Goal: Task Accomplishment & Management: Manage account settings

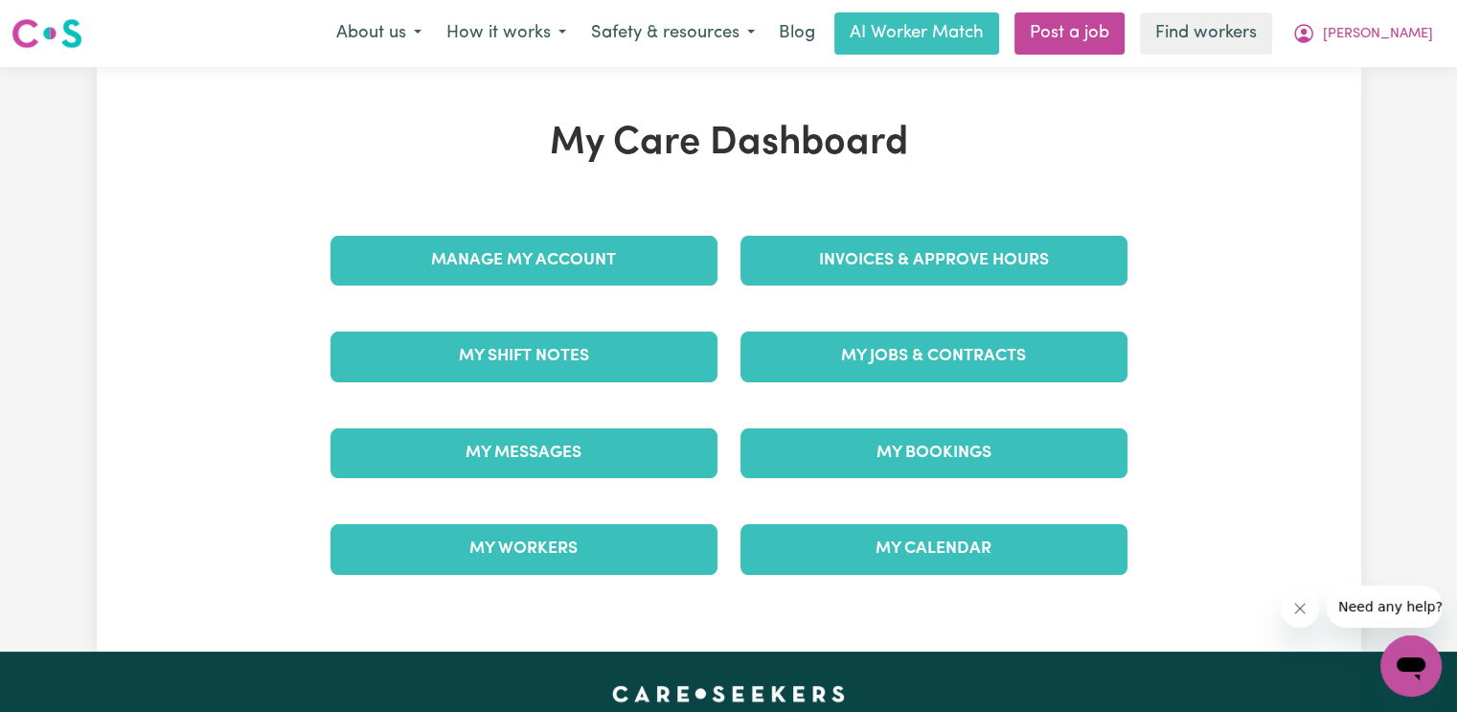
click at [980, 285] on div "Invoices & Approve Hours" at bounding box center [934, 261] width 410 height 96
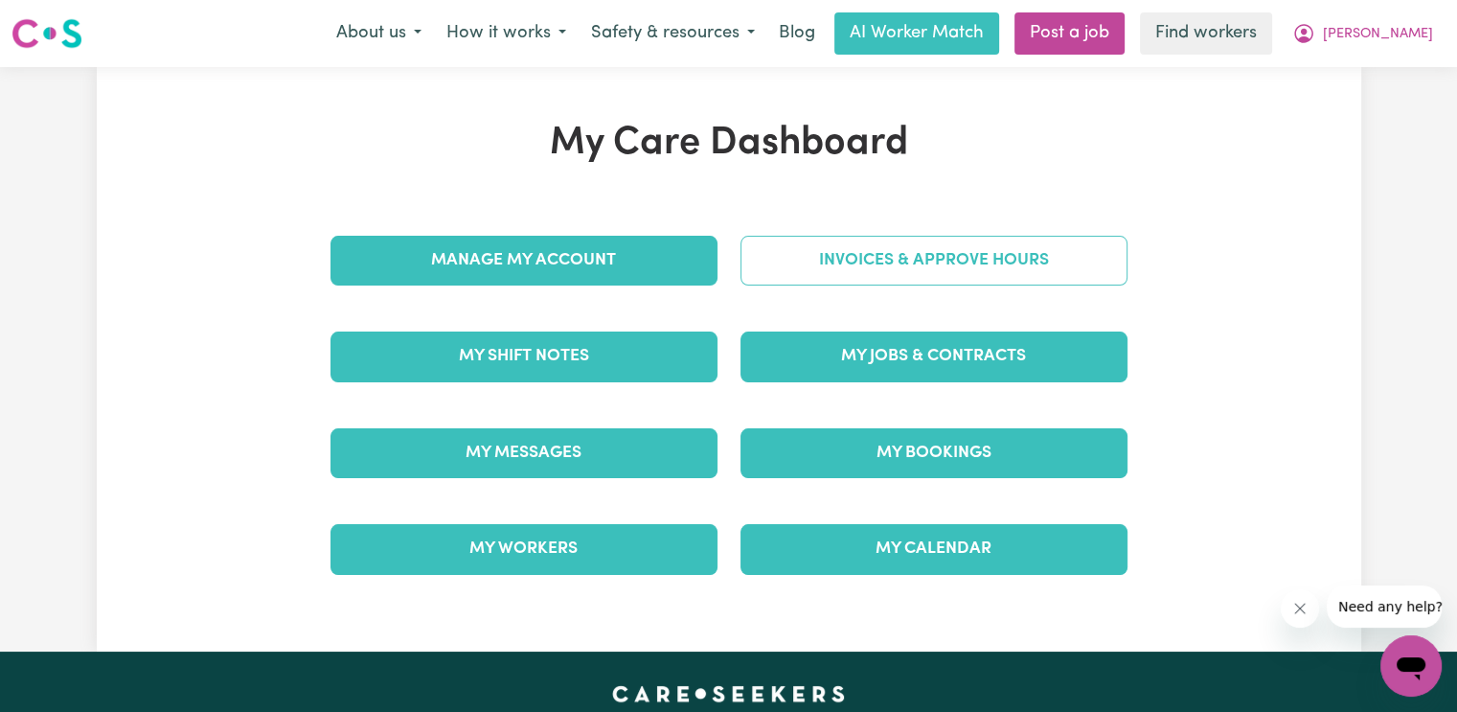
click at [978, 263] on link "Invoices & Approve Hours" at bounding box center [933, 261] width 387 height 50
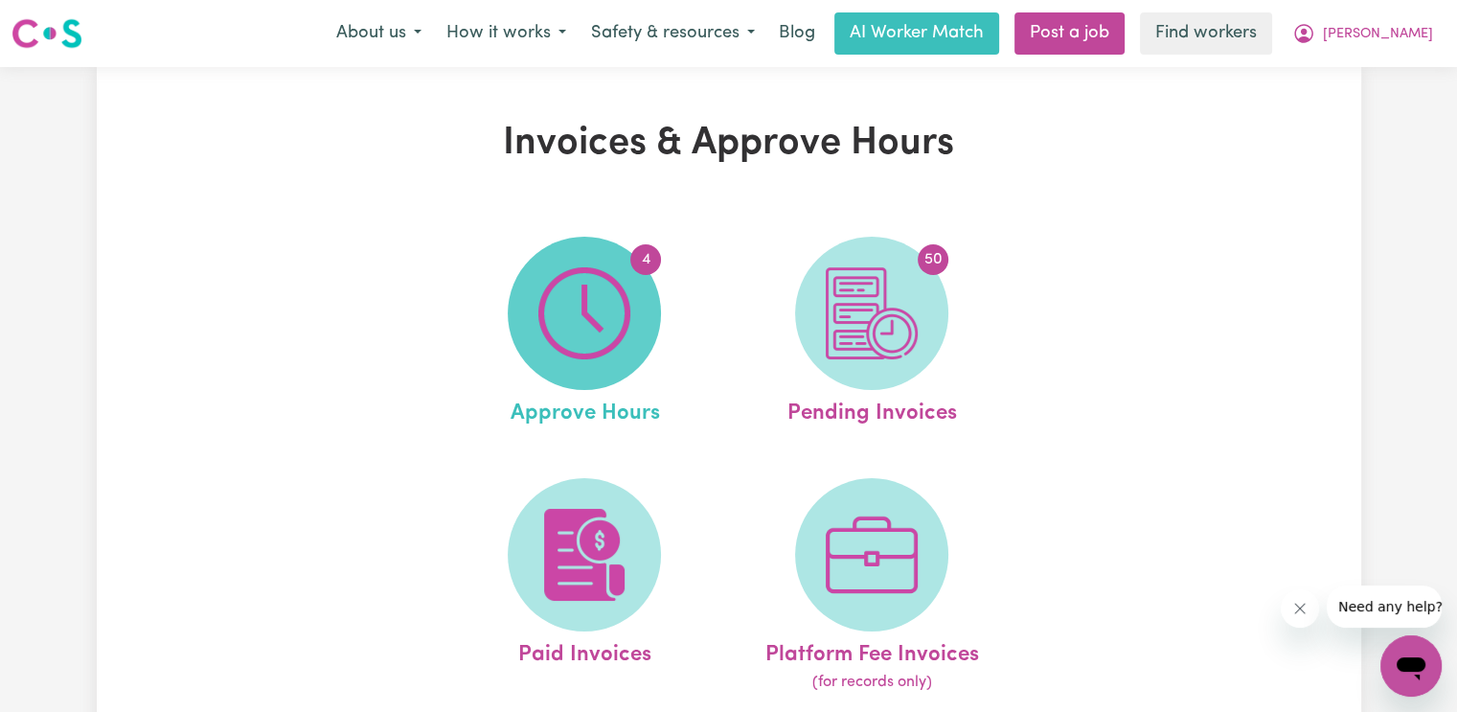
click at [530, 320] on span "4" at bounding box center [584, 313] width 153 height 153
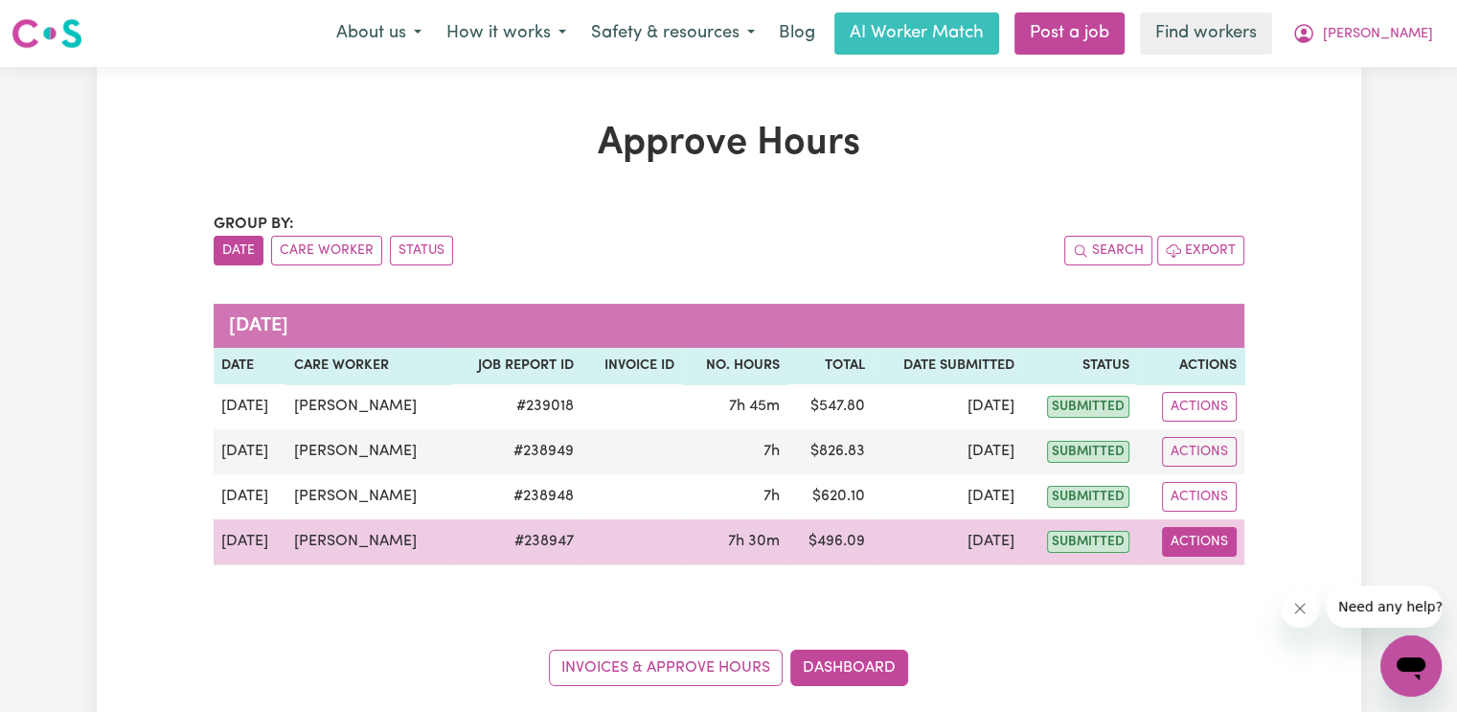
click at [1215, 547] on button "Actions" at bounding box center [1199, 542] width 75 height 30
click at [1230, 585] on link "View Job Report" at bounding box center [1244, 585] width 164 height 38
select select "pm"
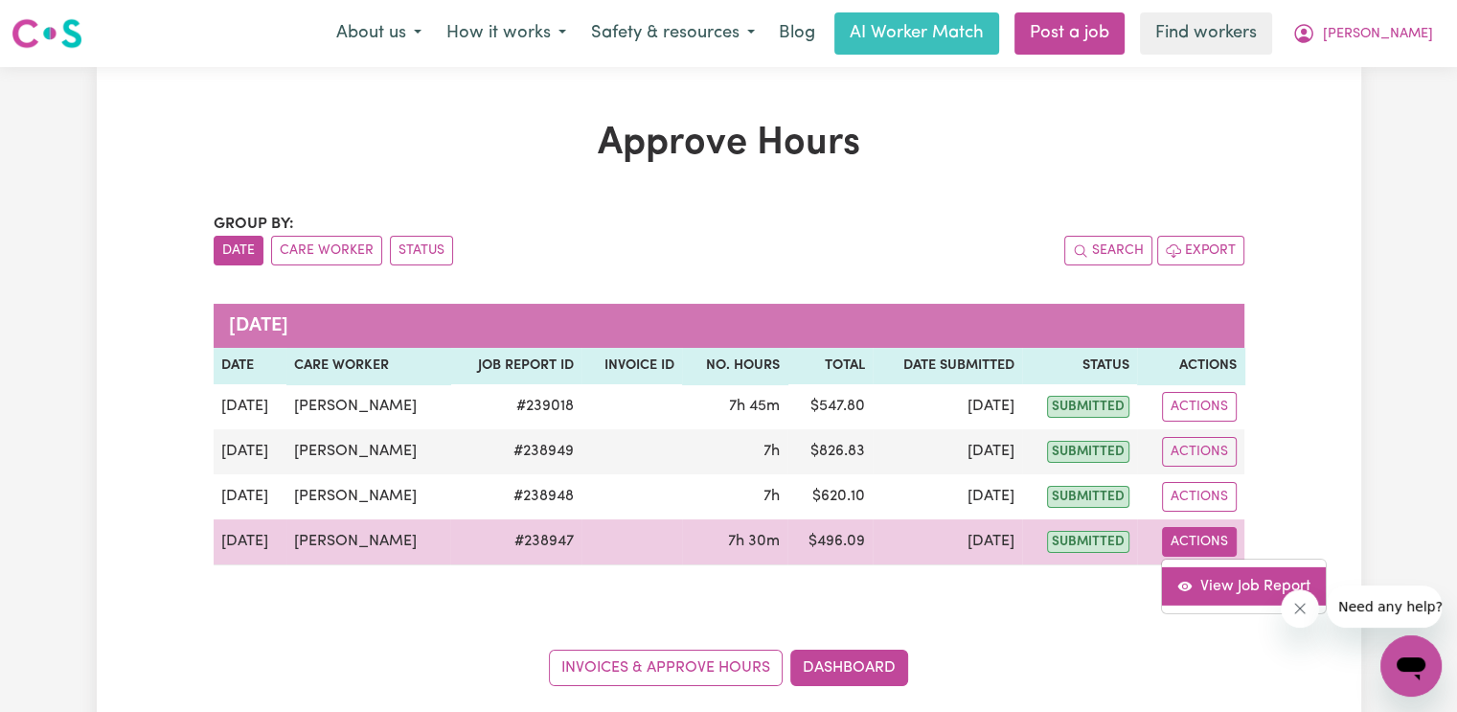
select select "pm"
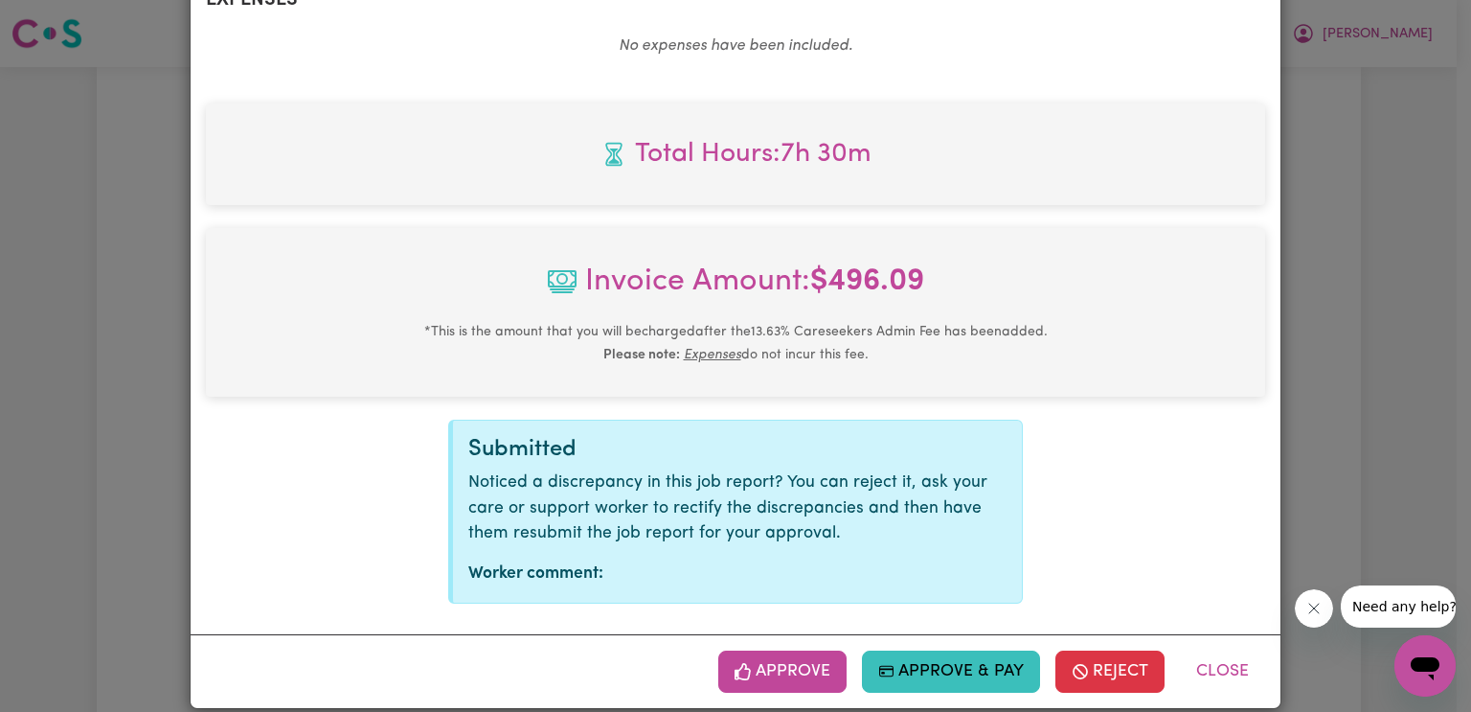
scroll to position [1024, 0]
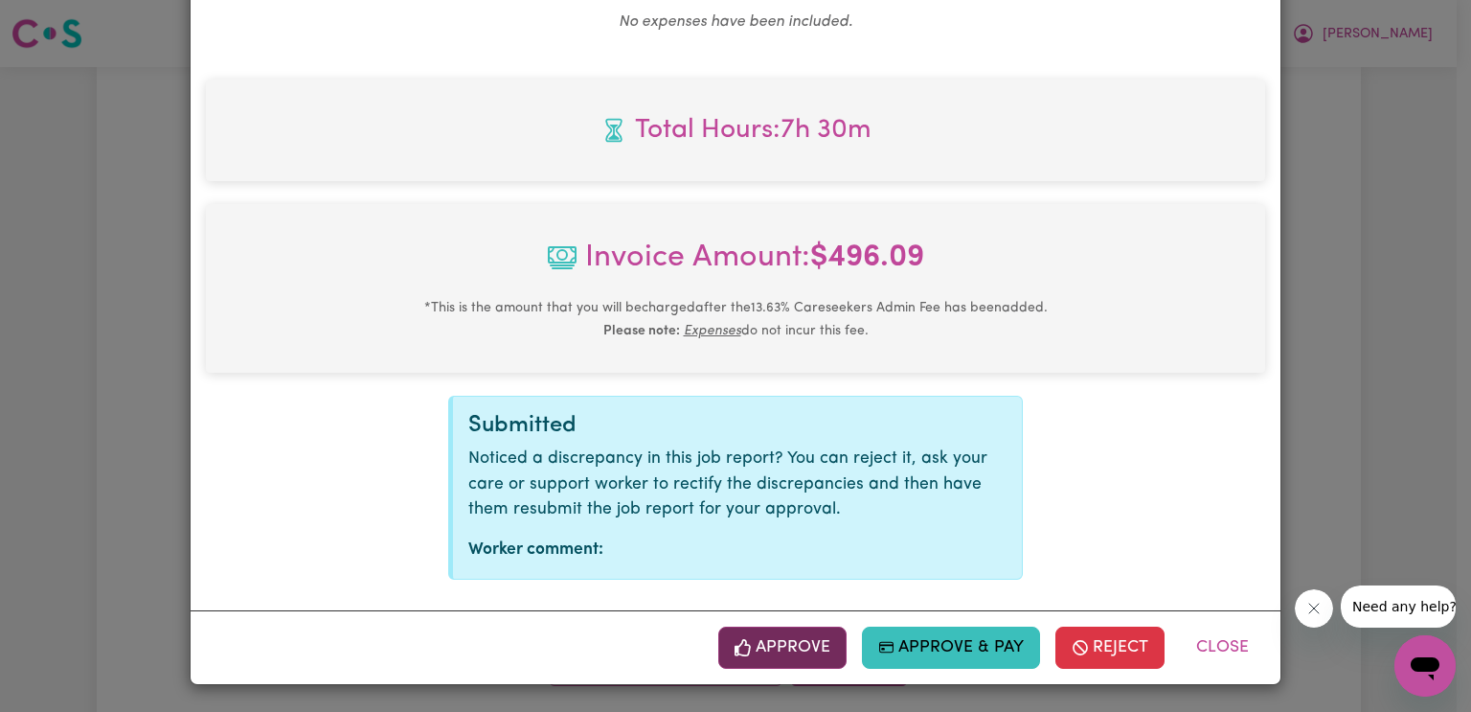
click at [800, 656] on button "Approve" at bounding box center [782, 647] width 128 height 42
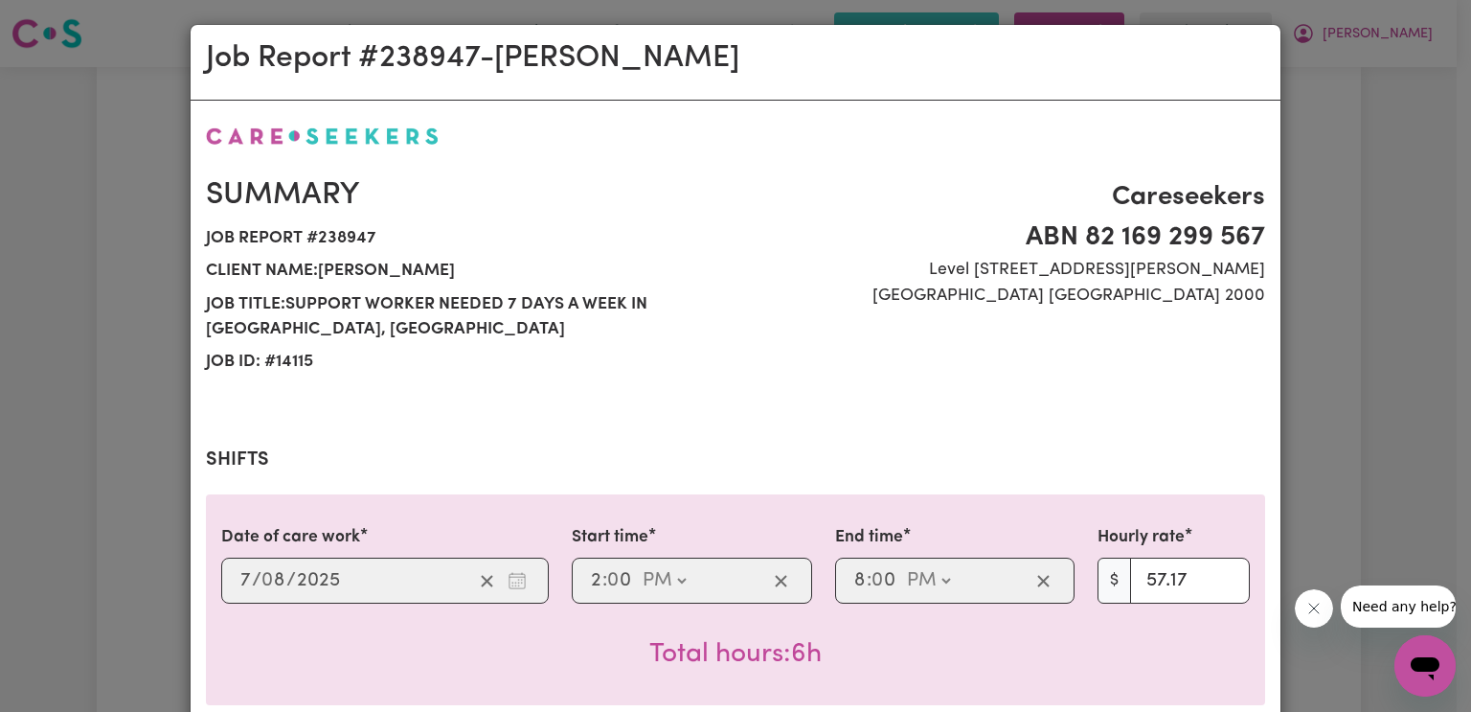
scroll to position [0, 0]
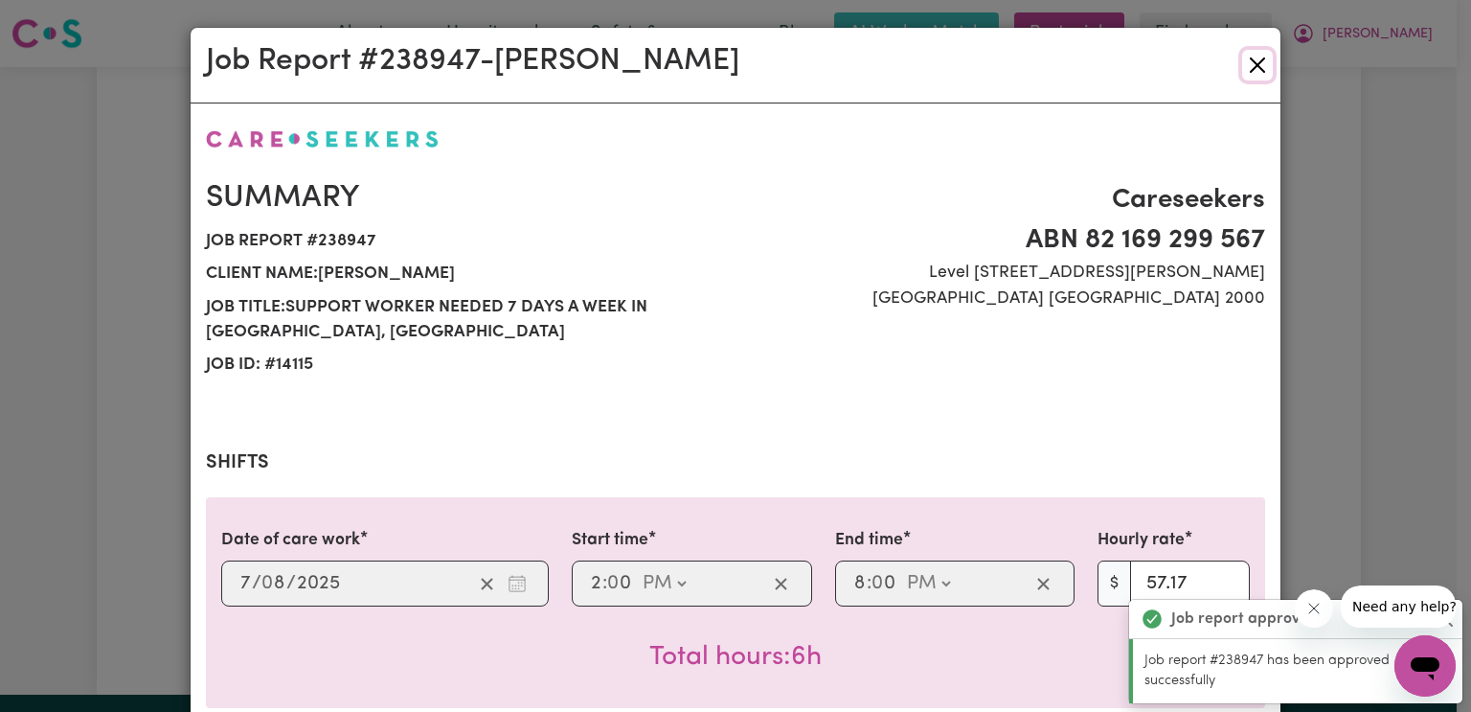
drag, startPoint x: 1257, startPoint y: 64, endPoint x: 1250, endPoint y: 83, distance: 20.3
click at [1257, 64] on button "Close" at bounding box center [1257, 65] width 31 height 31
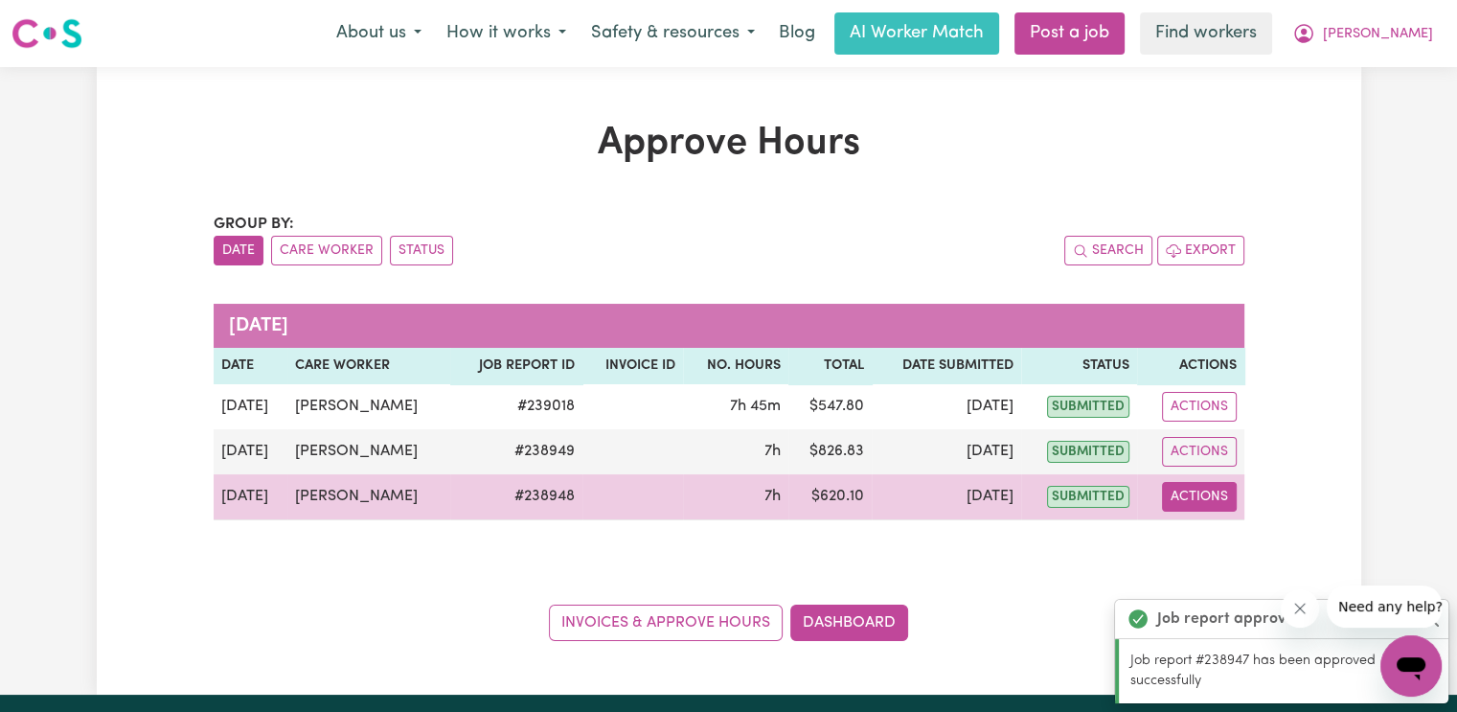
click at [1203, 494] on button "Actions" at bounding box center [1199, 497] width 75 height 30
click at [1251, 528] on link "View Job Report" at bounding box center [1245, 540] width 164 height 38
select select "pm"
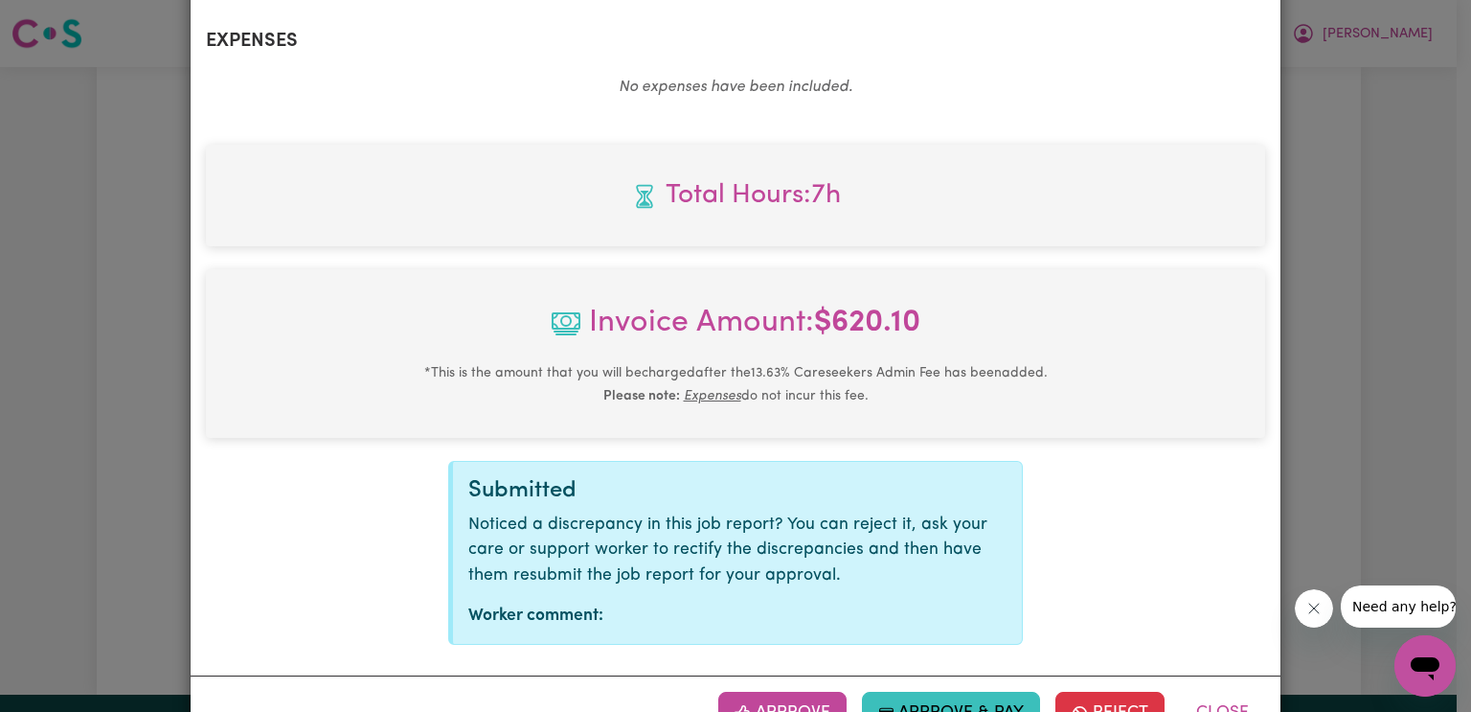
scroll to position [789, 0]
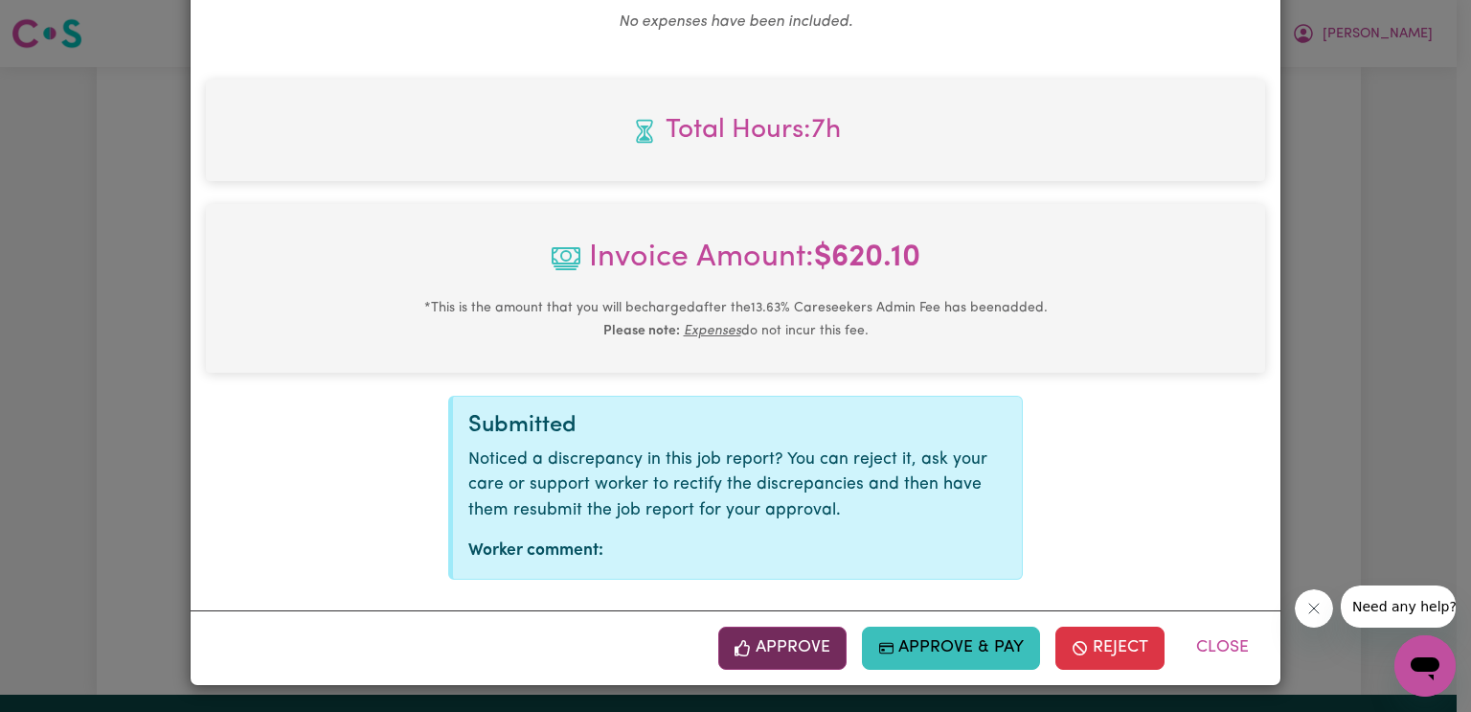
click at [779, 665] on button "Approve" at bounding box center [782, 647] width 128 height 42
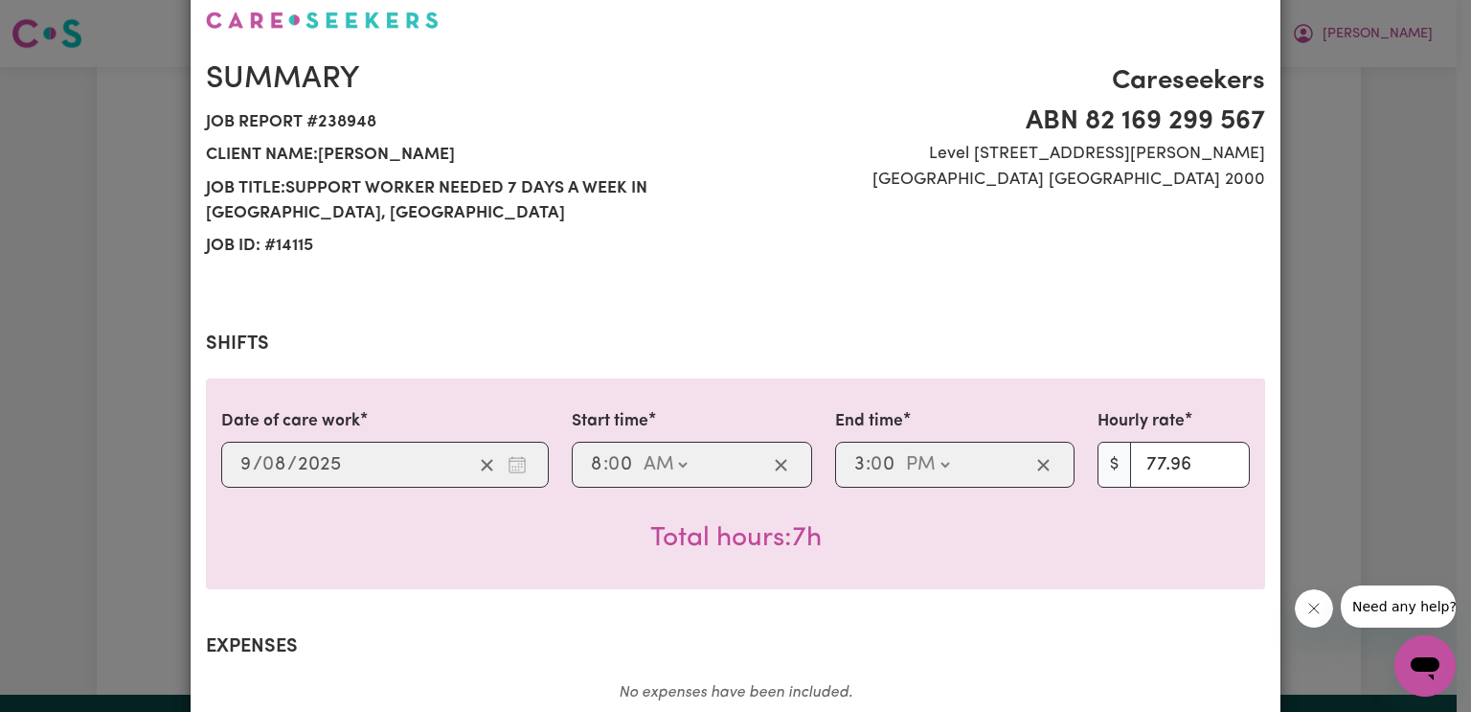
scroll to position [0, 0]
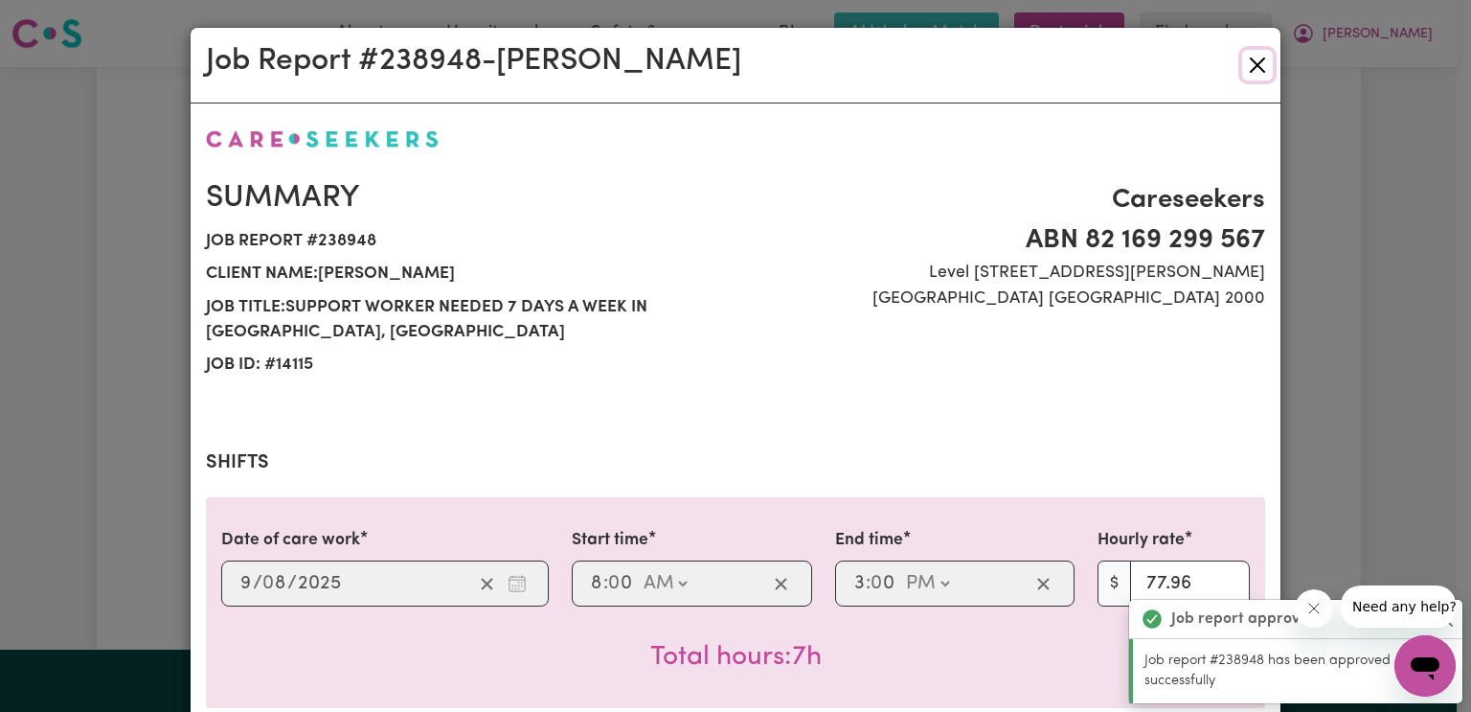
click at [1249, 66] on button "Close" at bounding box center [1257, 65] width 31 height 31
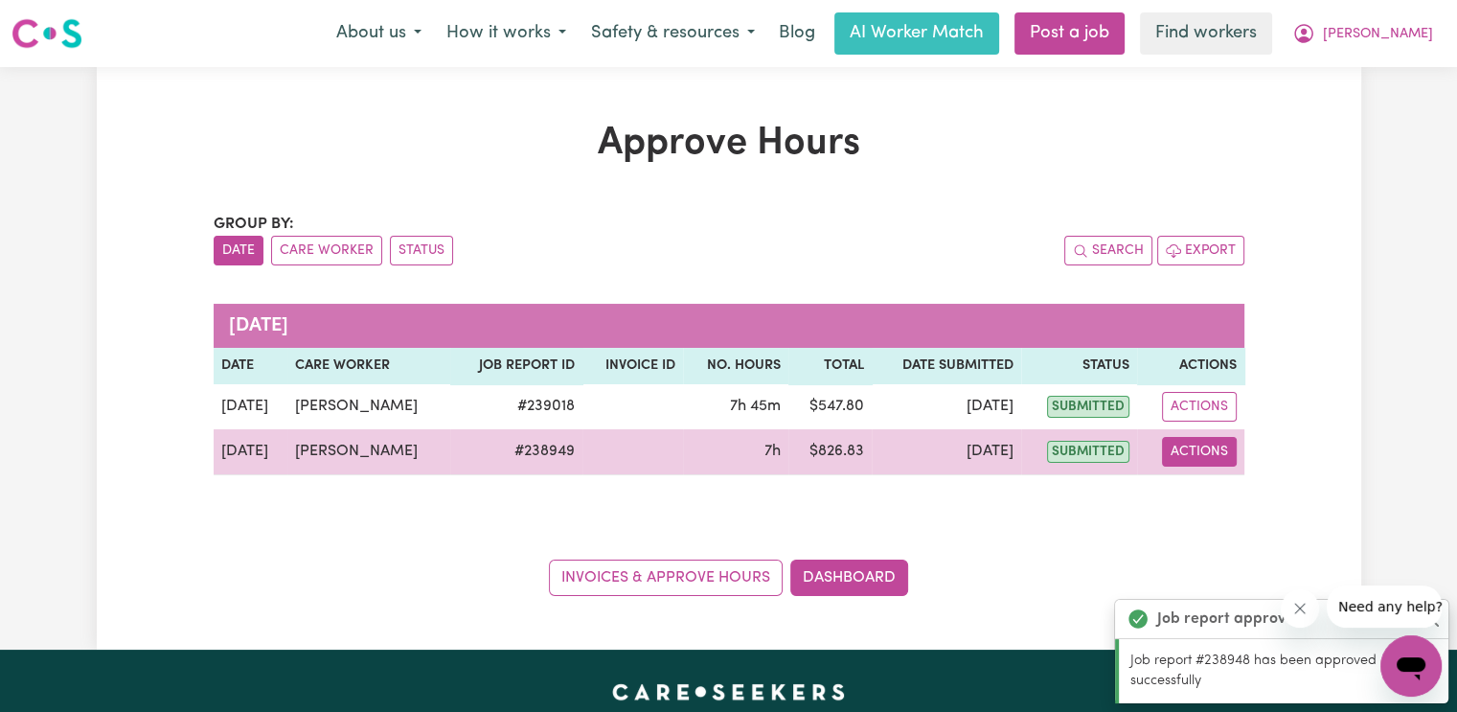
click at [1205, 447] on button "Actions" at bounding box center [1199, 452] width 75 height 30
click at [1222, 501] on link "View Job Report" at bounding box center [1245, 495] width 164 height 38
select select "pm"
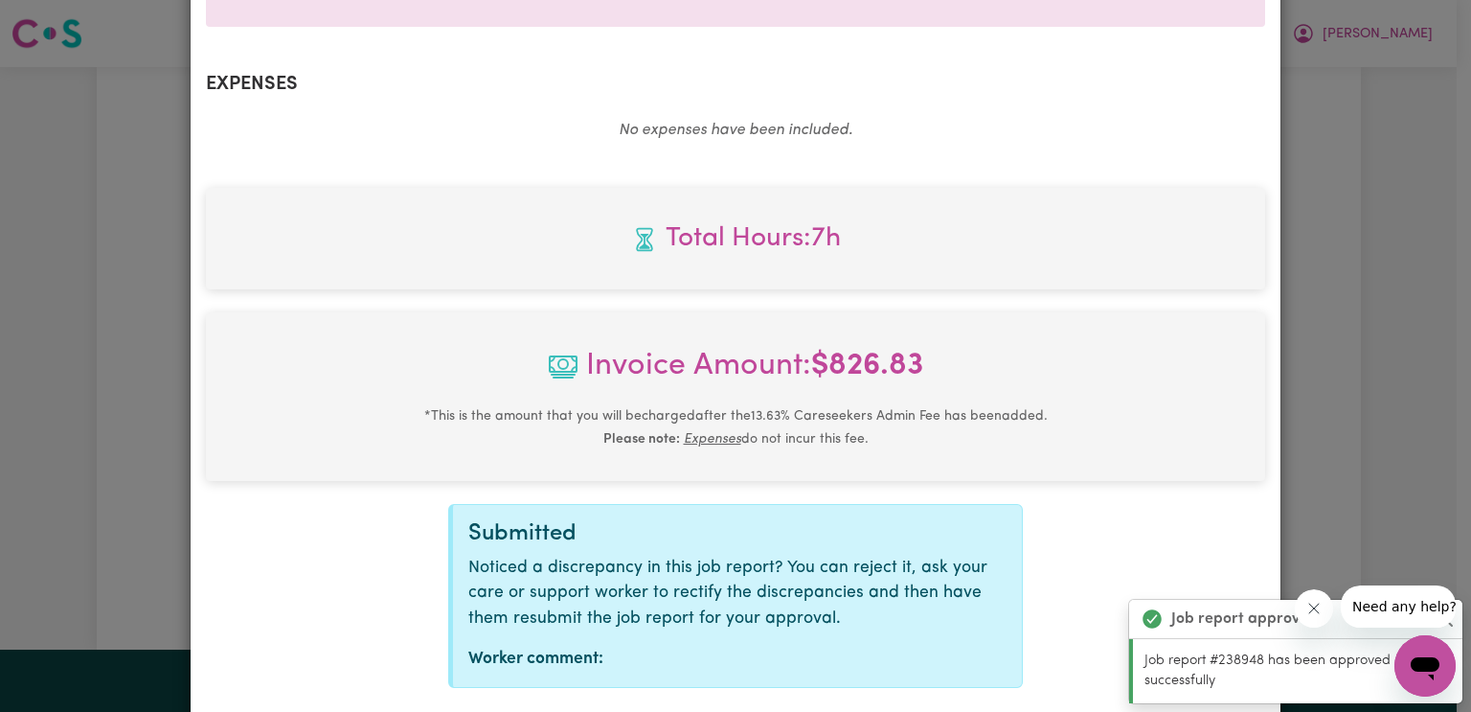
scroll to position [789, 0]
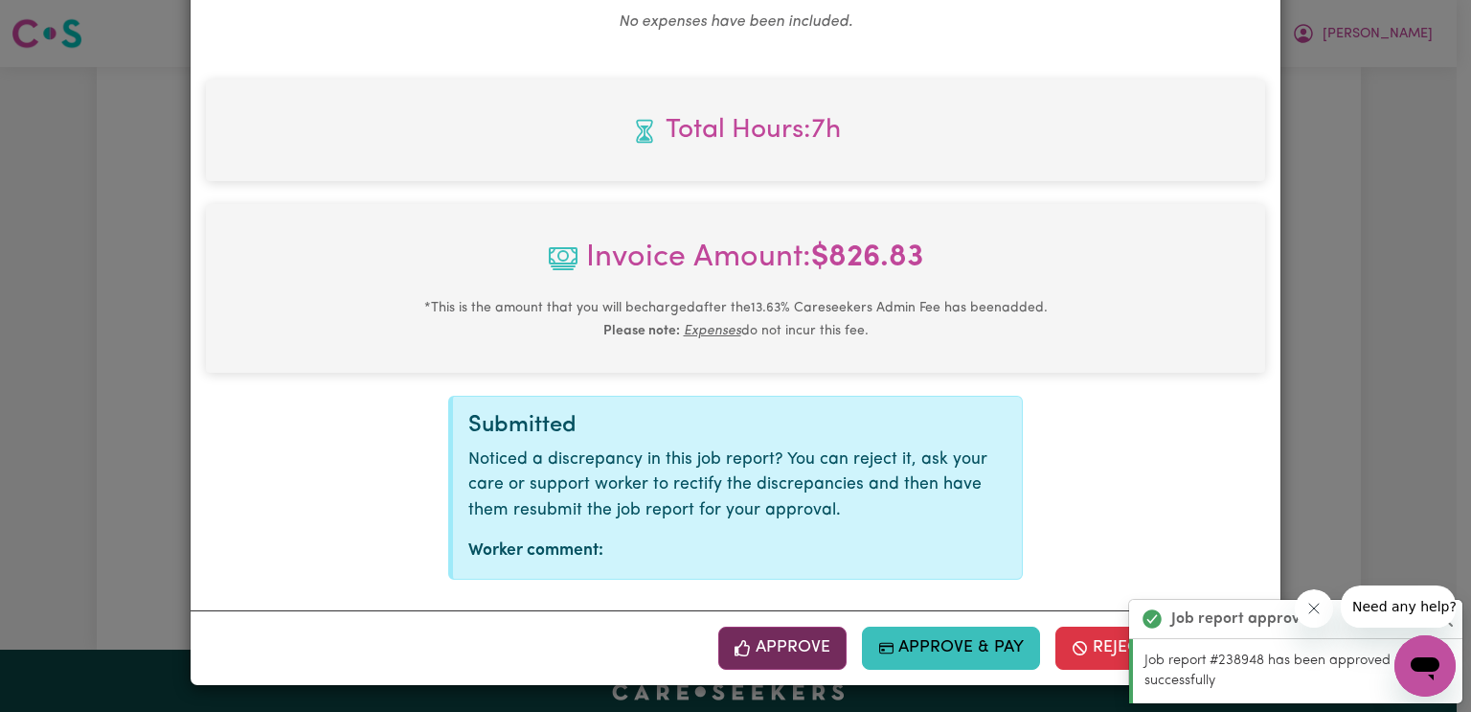
click at [797, 659] on button "Approve" at bounding box center [782, 647] width 128 height 42
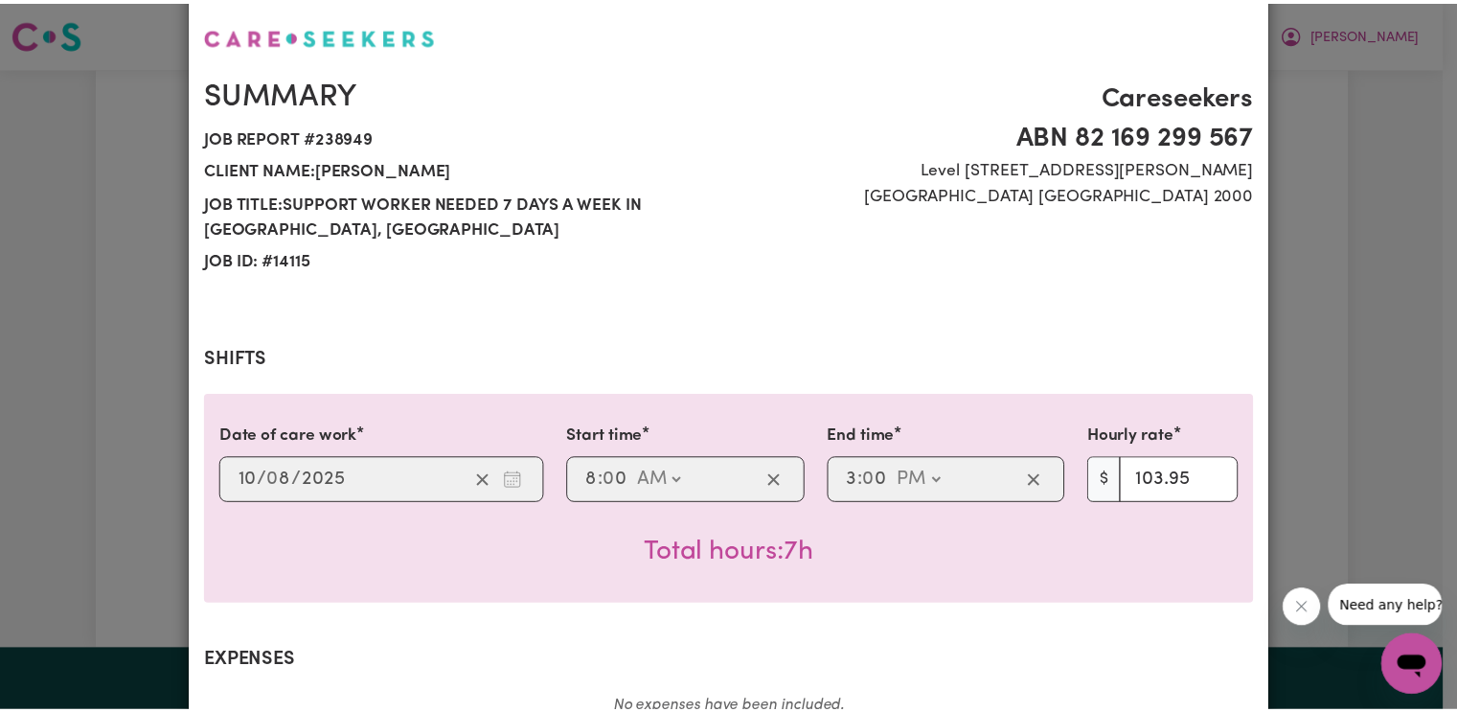
scroll to position [0, 0]
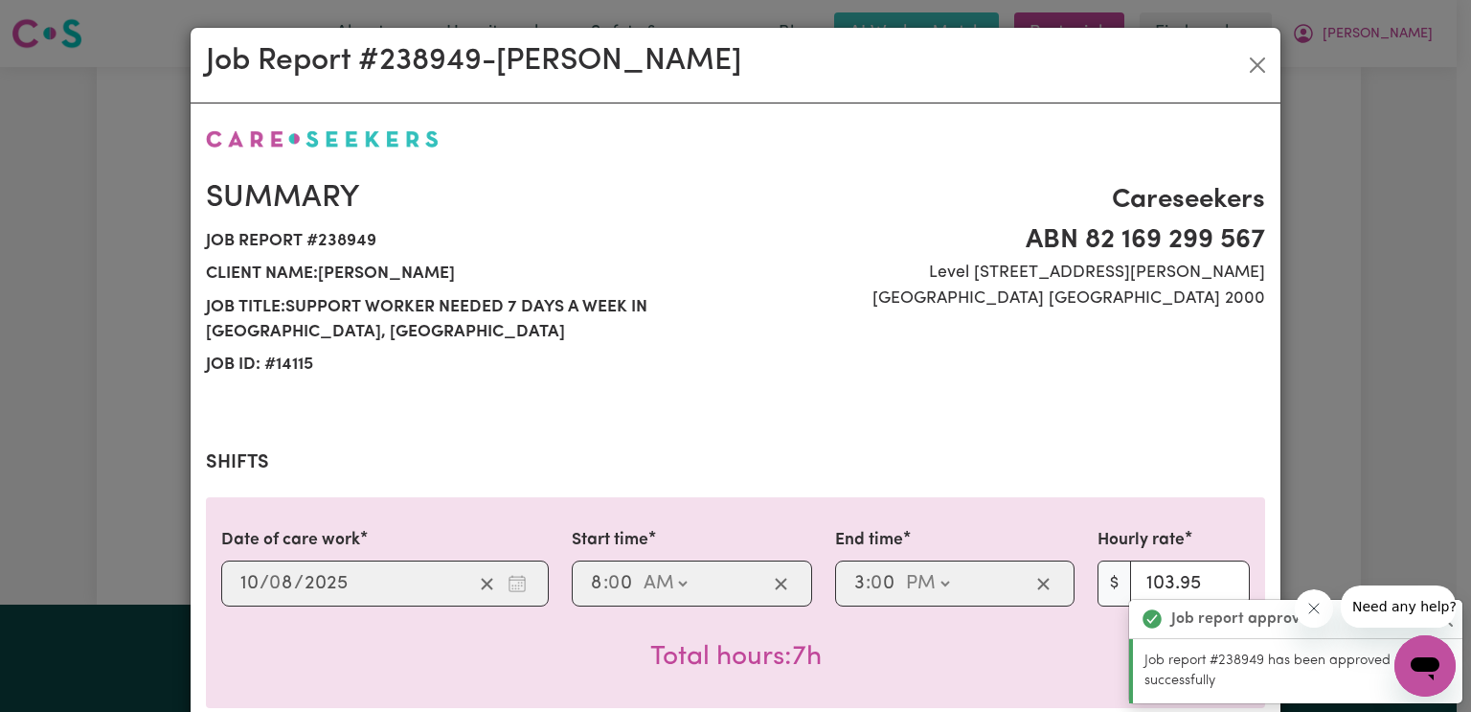
drag, startPoint x: 1254, startPoint y: 84, endPoint x: 1255, endPoint y: 109, distance: 24.9
click at [1250, 104] on div "Job Report # 238949 - [GEOGRAPHIC_DATA][PERSON_NAME] Summary Job report # 23894…" at bounding box center [736, 597] width 1092 height 1140
click at [1260, 72] on button "Close" at bounding box center [1257, 65] width 31 height 31
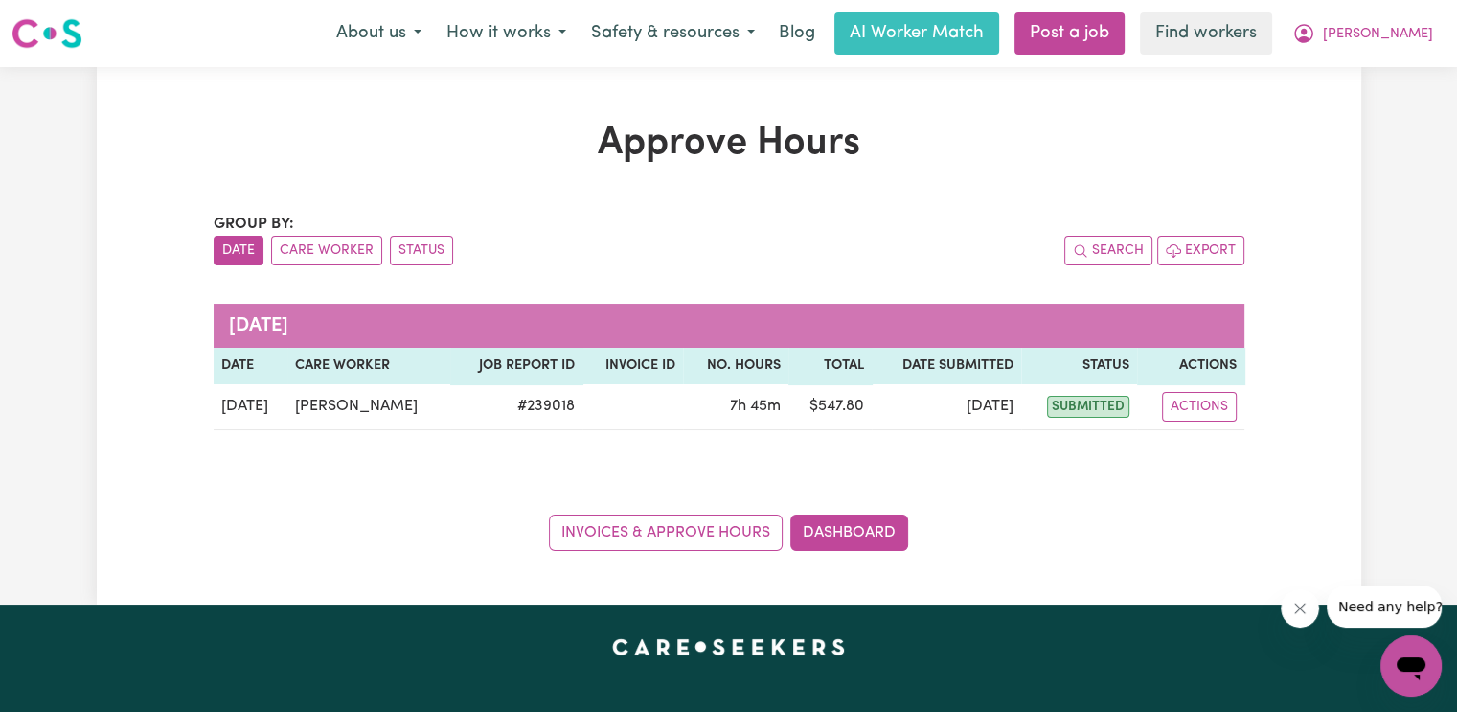
drag, startPoint x: 940, startPoint y: 124, endPoint x: 929, endPoint y: 183, distance: 60.3
click at [929, 183] on div "Approve Hours Group by: Date Care Worker Status Search Export [DATE] Date Care …" at bounding box center [729, 335] width 1264 height 537
click at [831, 542] on link "Dashboard" at bounding box center [849, 532] width 118 height 36
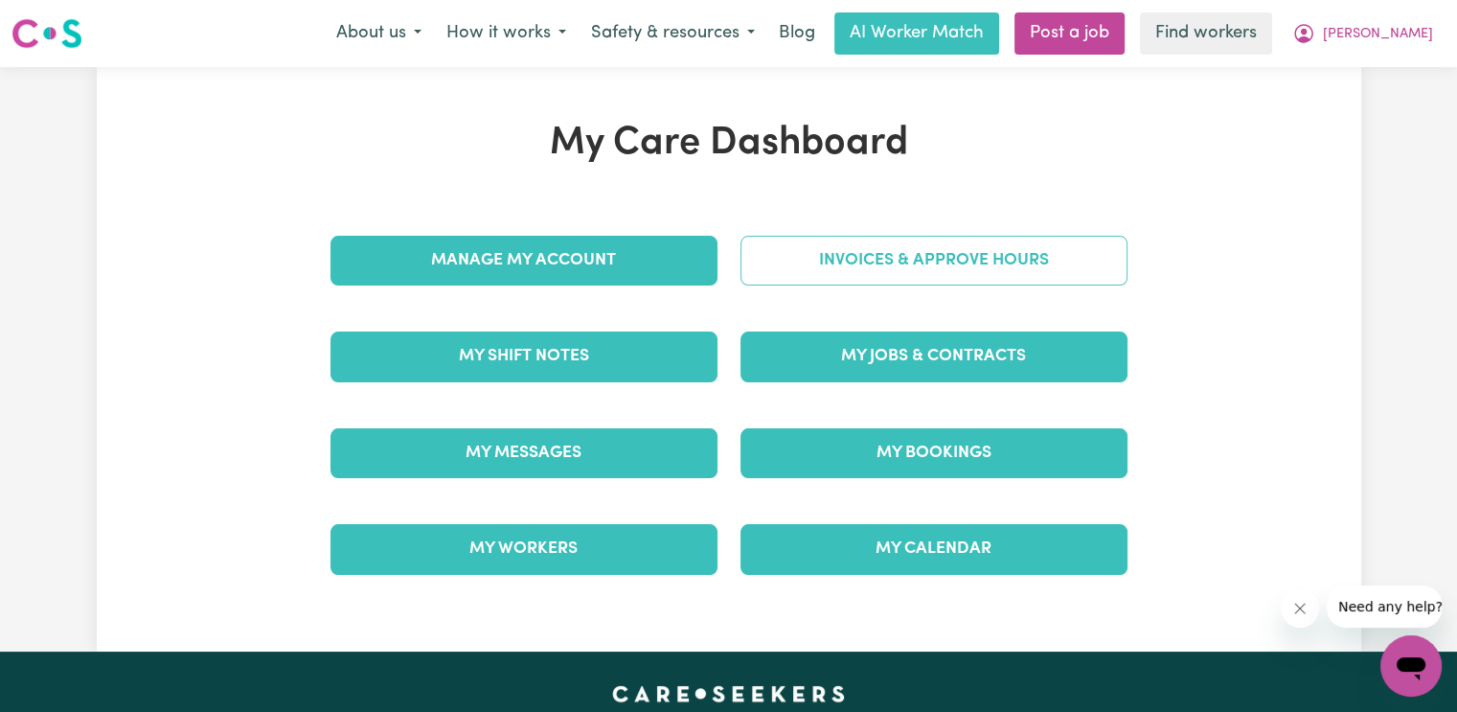
click at [802, 264] on link "Invoices & Approve Hours" at bounding box center [933, 261] width 387 height 50
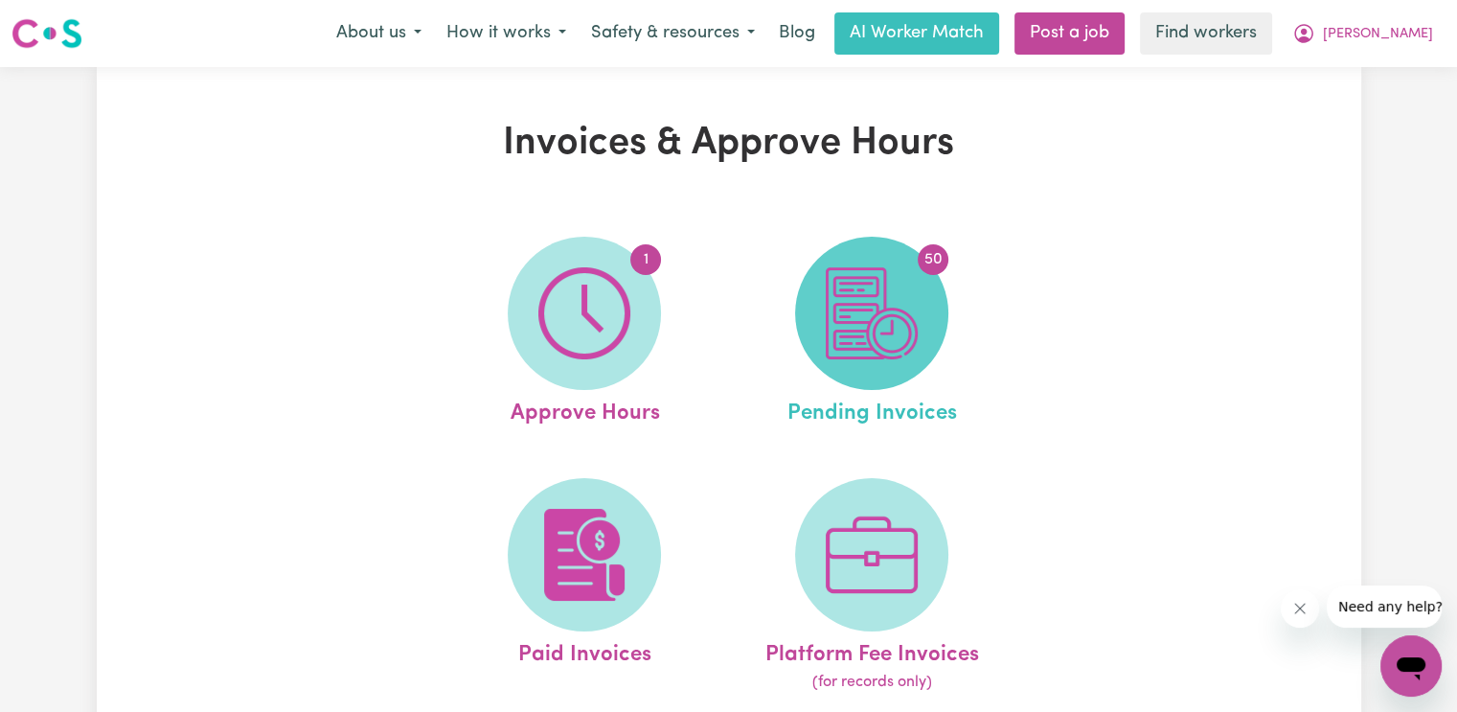
click at [828, 297] on img at bounding box center [872, 313] width 92 height 92
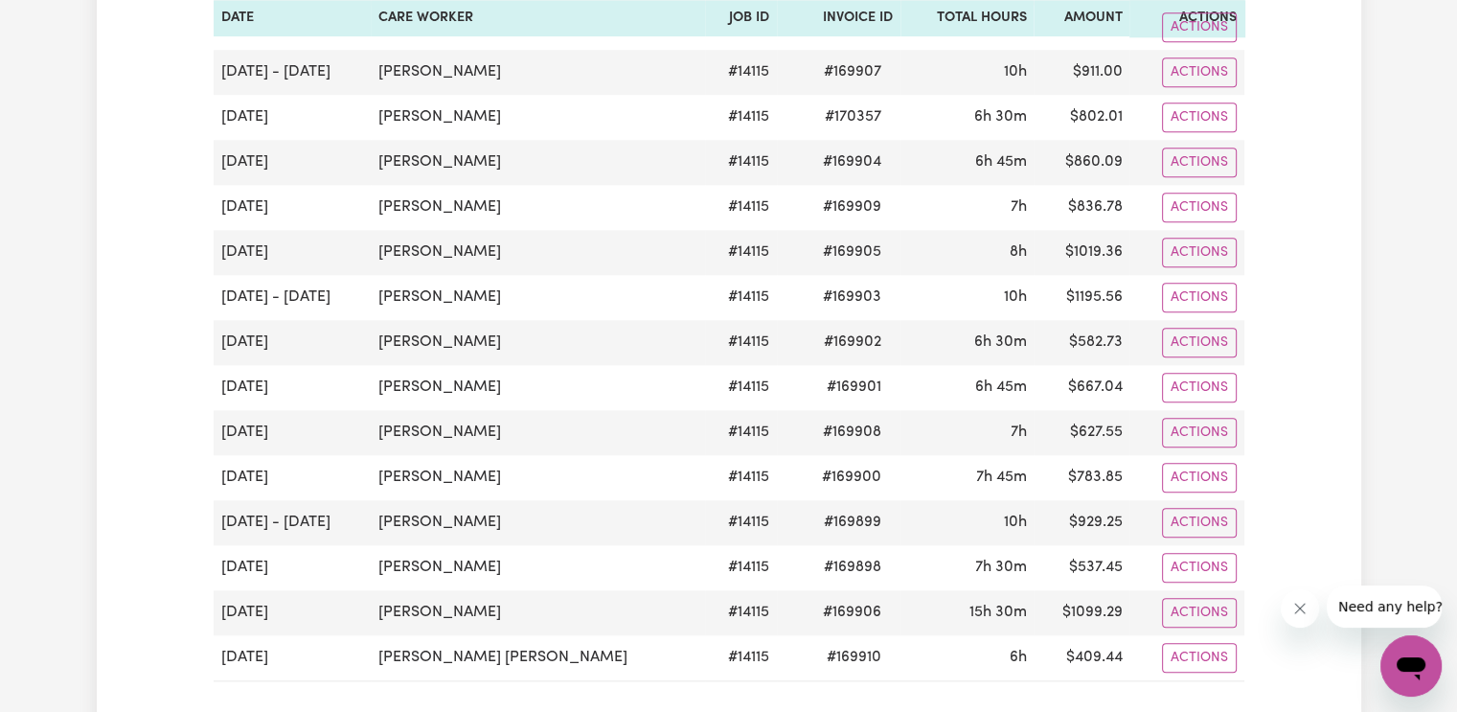
scroll to position [2395, 0]
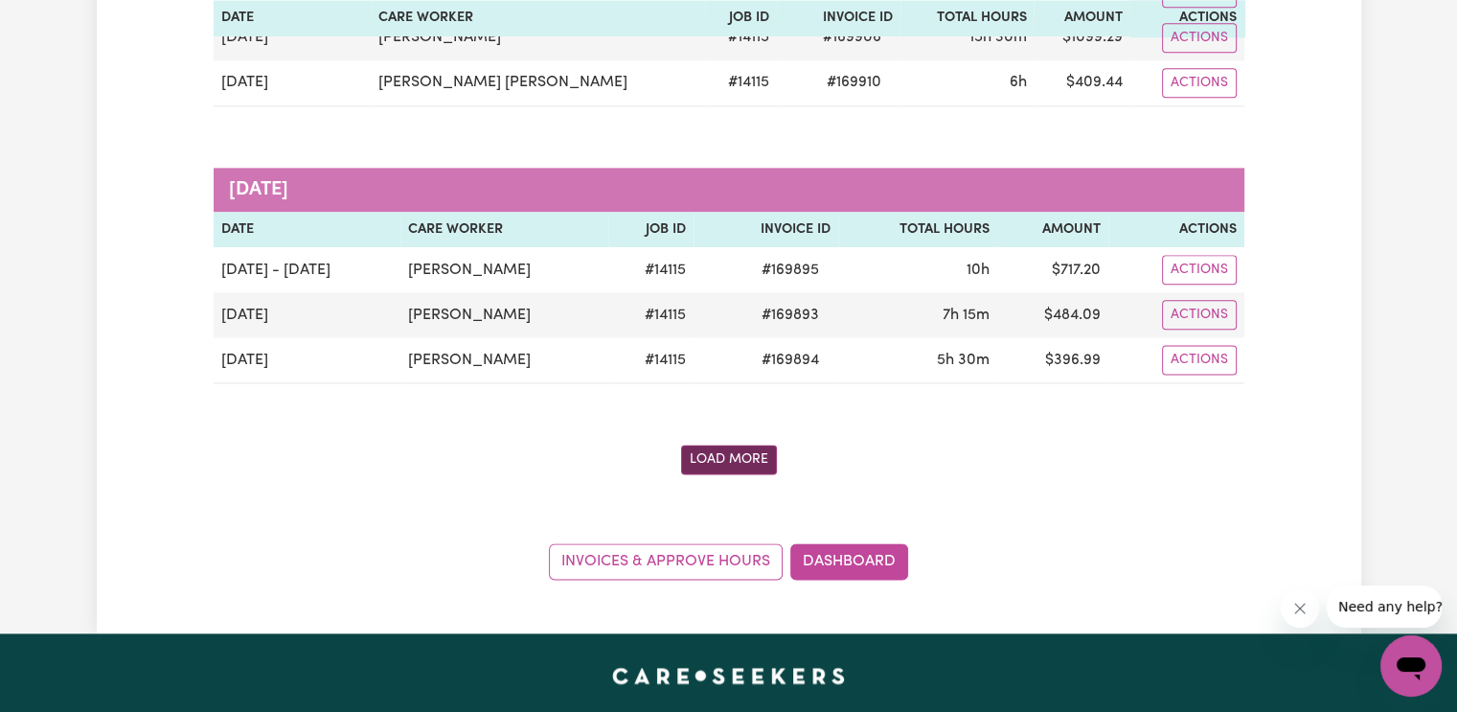
click at [747, 448] on button "Load More" at bounding box center [729, 459] width 96 height 30
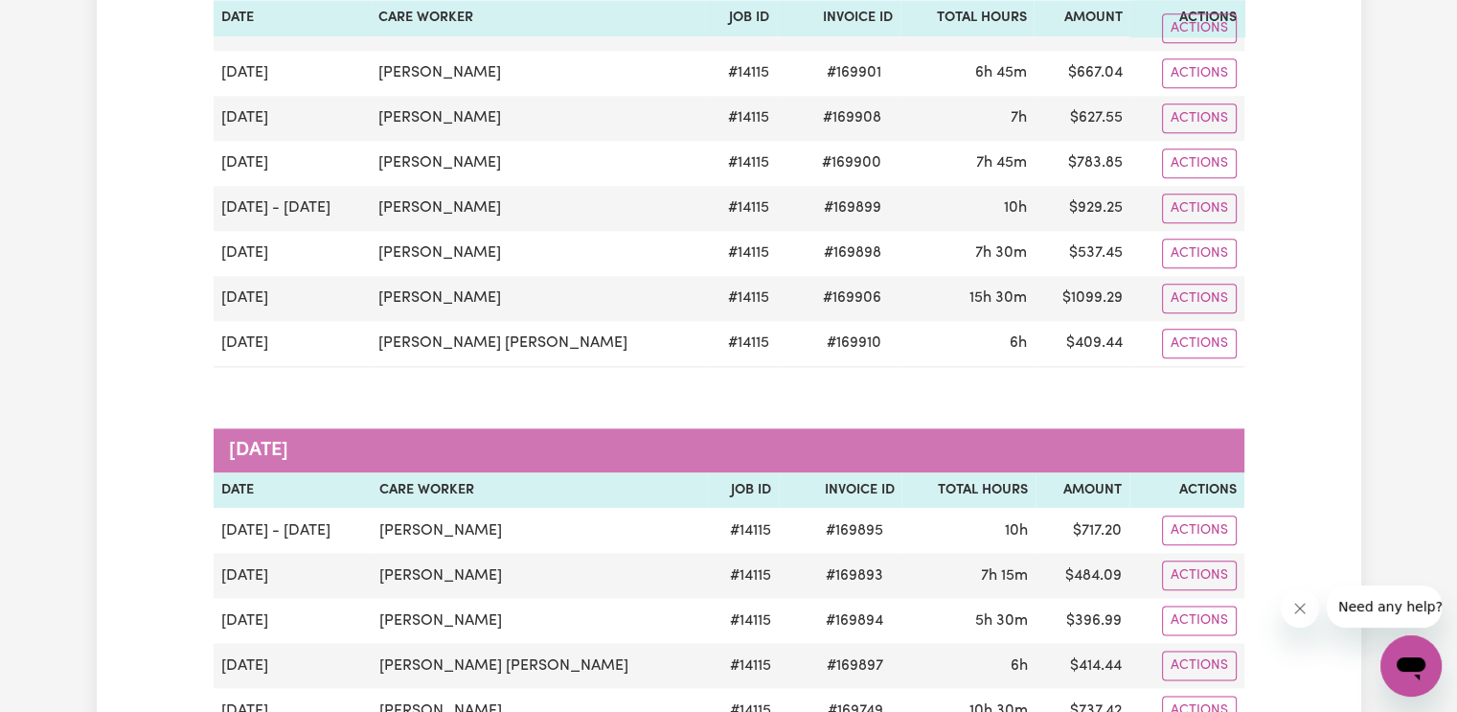
scroll to position [2107, 0]
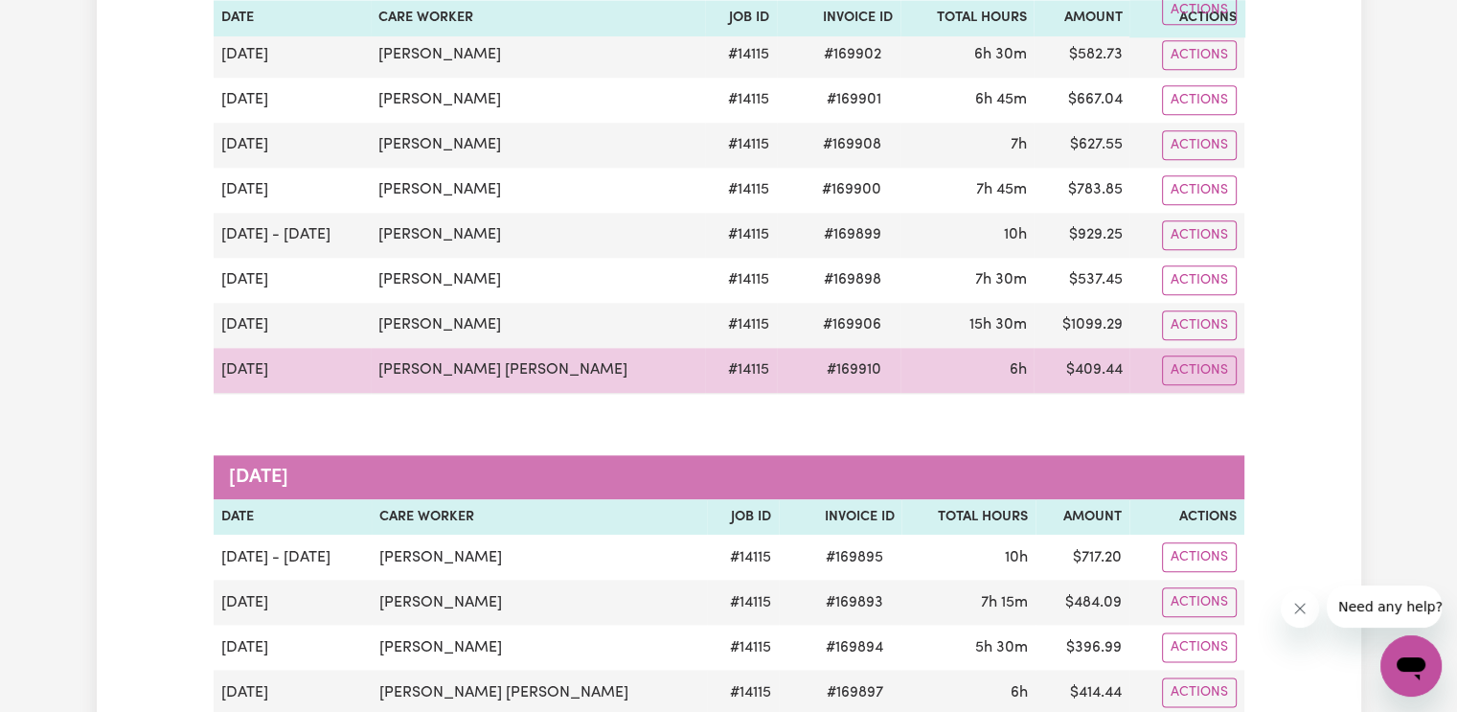
click at [467, 366] on td "[PERSON_NAME] [PERSON_NAME]" at bounding box center [538, 371] width 334 height 46
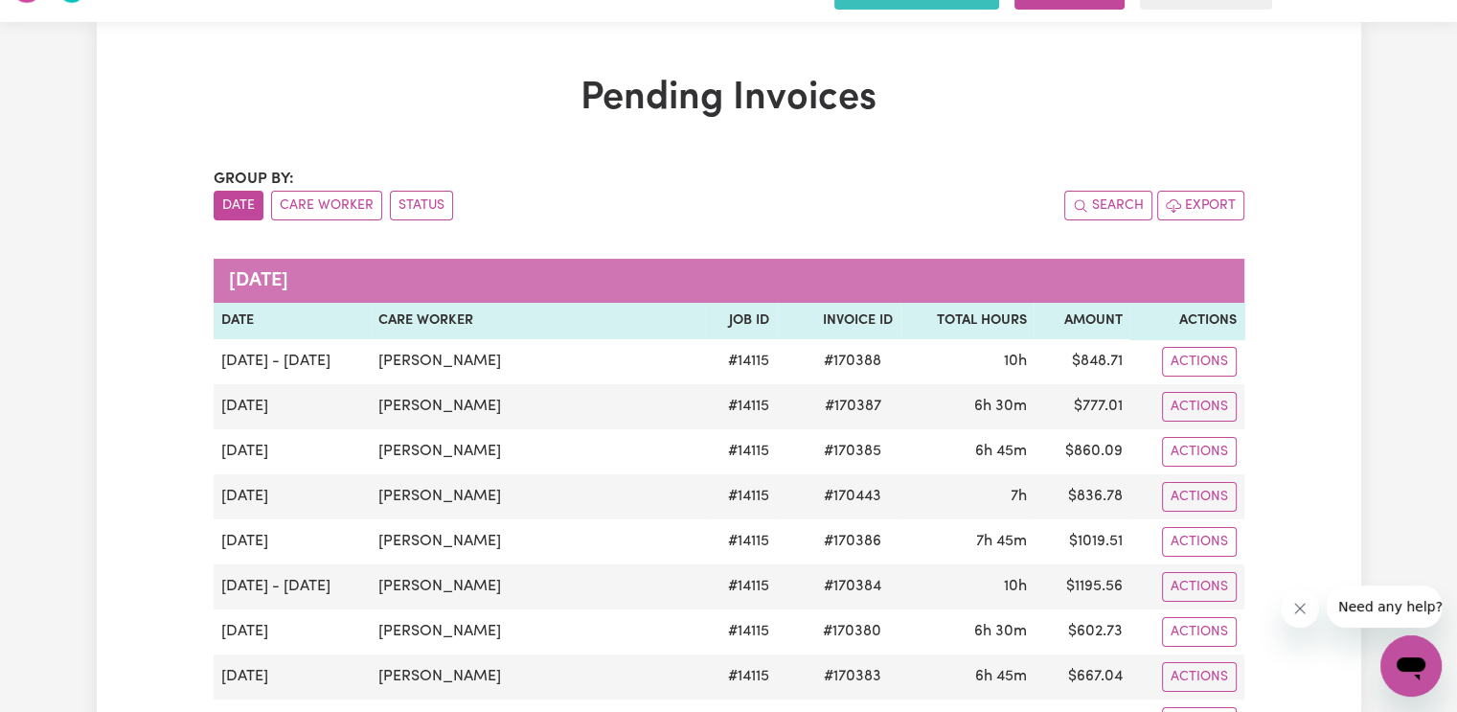
scroll to position [0, 0]
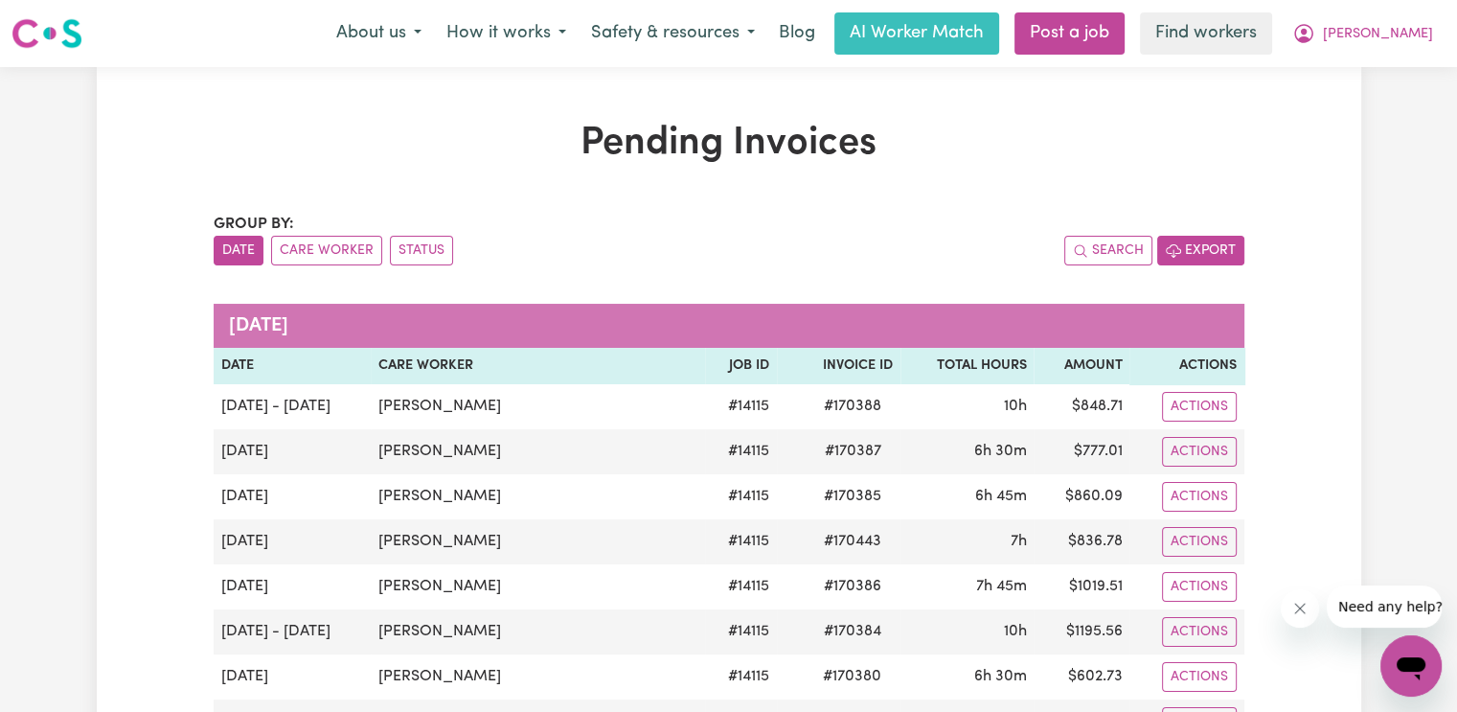
click at [1206, 248] on button "Export" at bounding box center [1200, 251] width 87 height 30
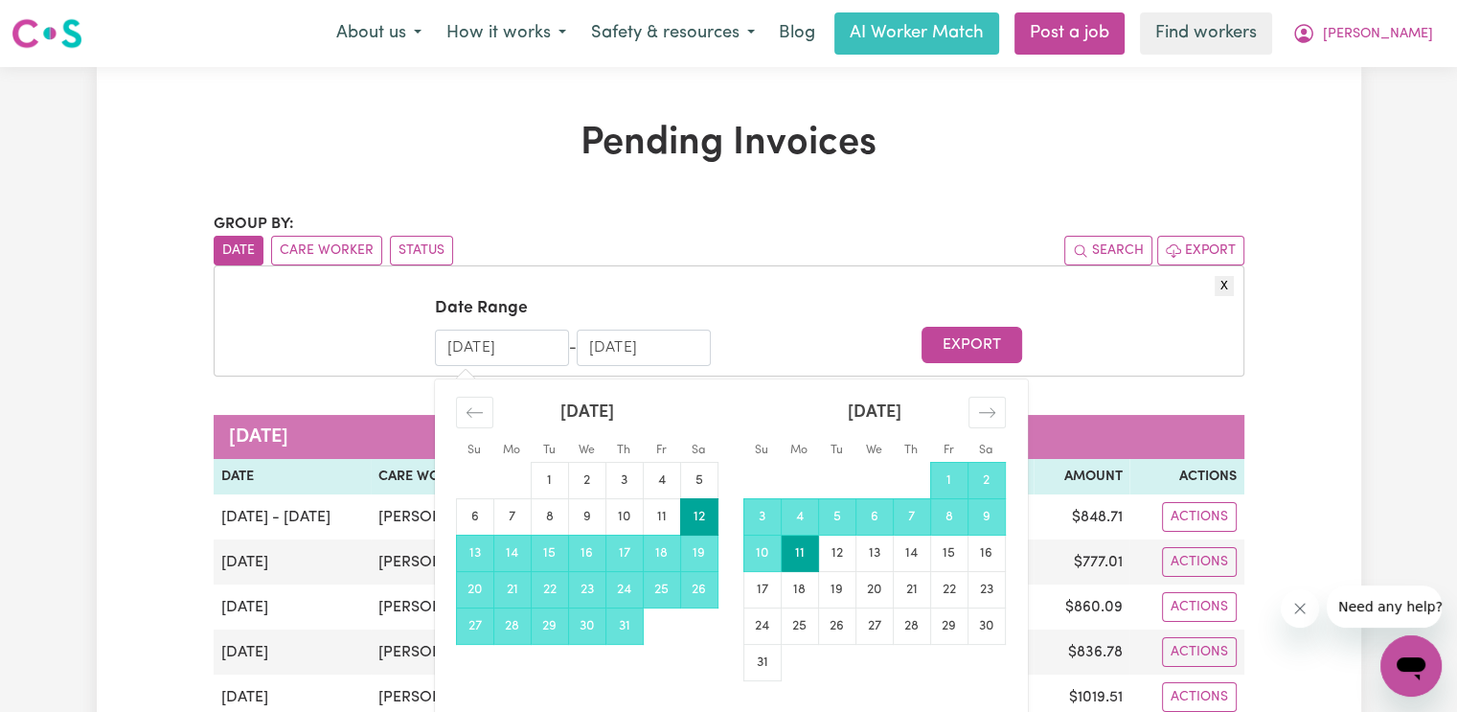
drag, startPoint x: 534, startPoint y: 349, endPoint x: 414, endPoint y: 357, distance: 121.0
click at [414, 357] on form "Date Range [DATE] Navigate forward to interact with the calendar and select a d…" at bounding box center [729, 330] width 1010 height 69
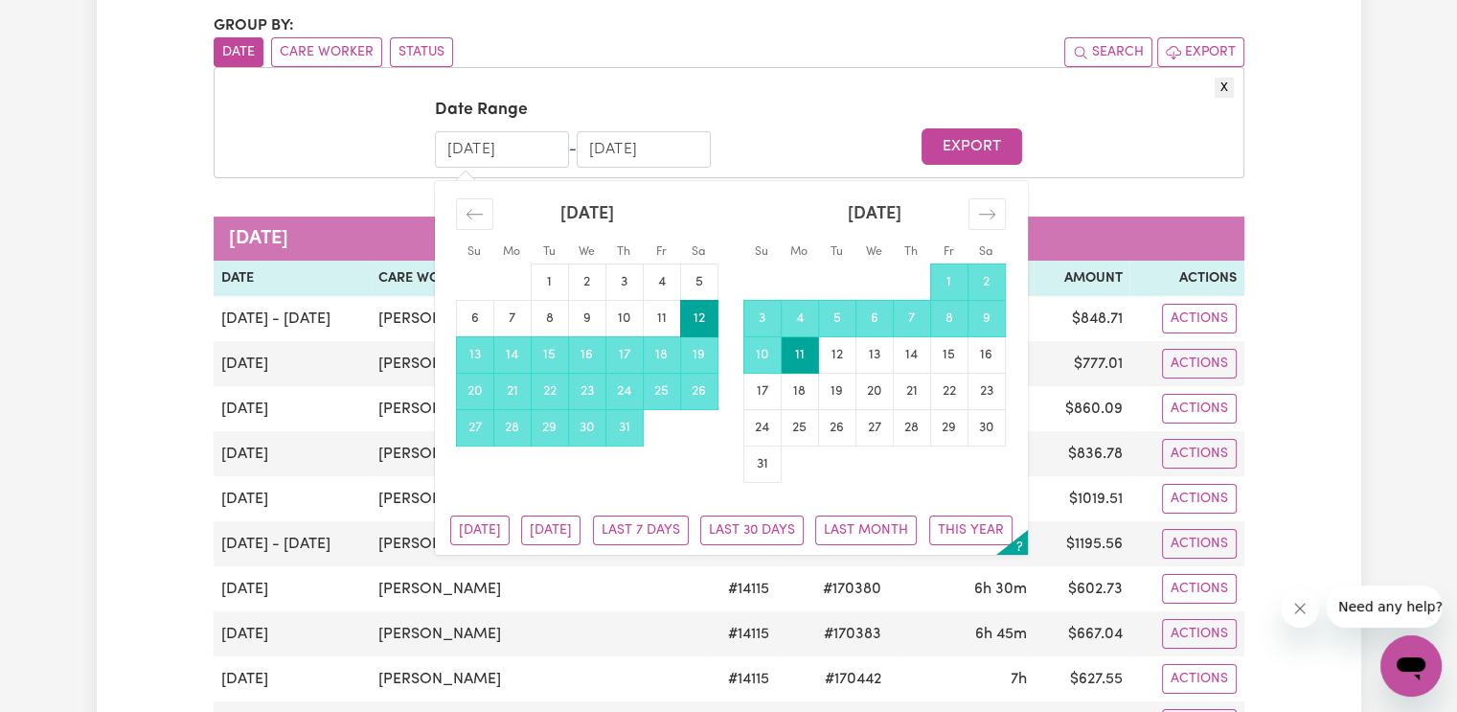
scroll to position [192, 0]
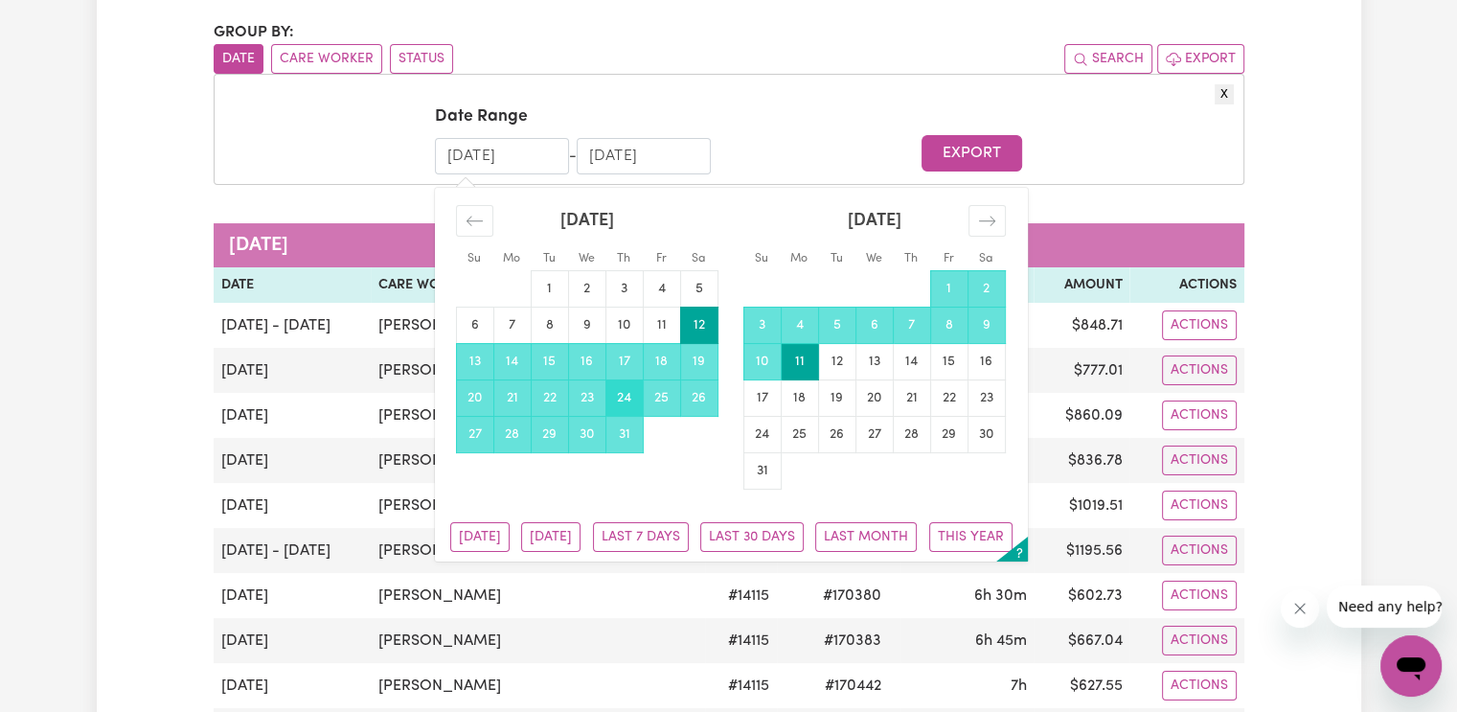
click at [625, 396] on td "24" at bounding box center [623, 397] width 37 height 36
type input "[DATE]"
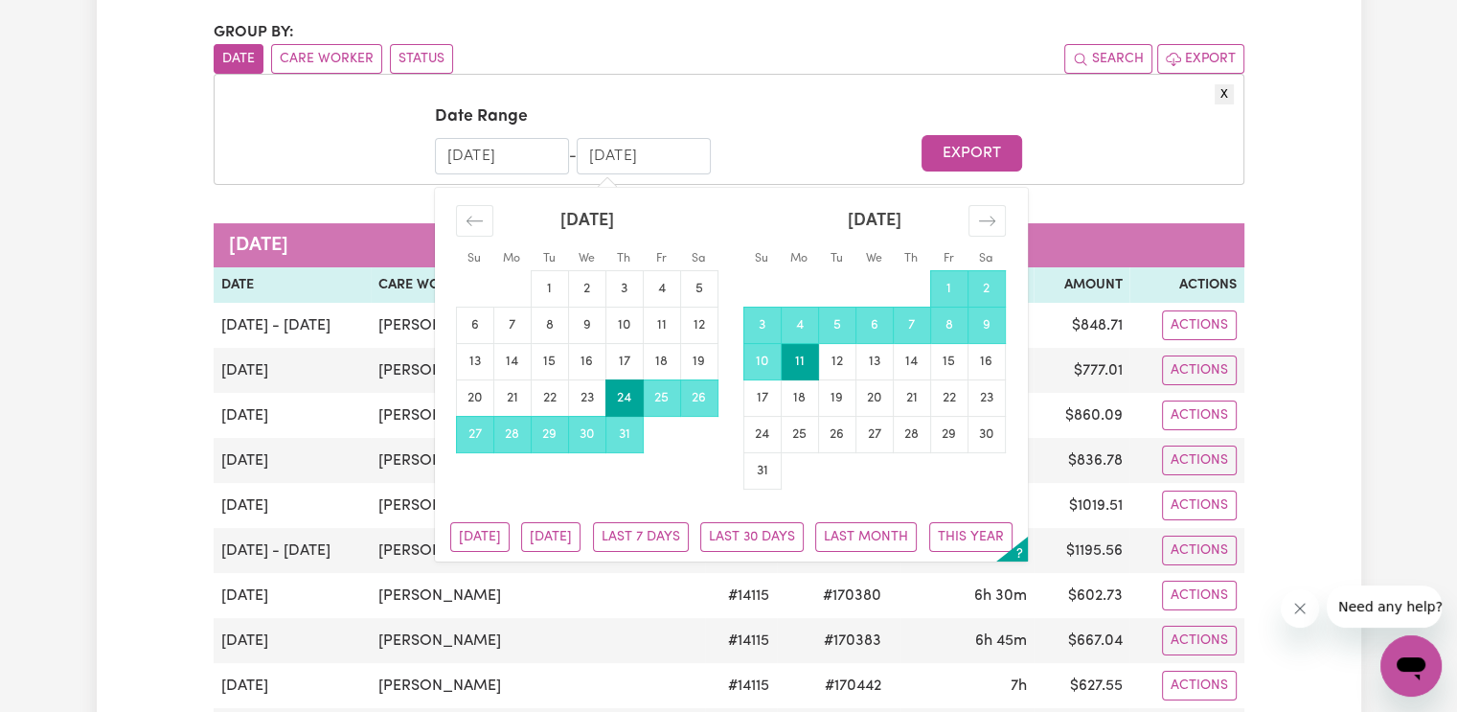
click at [810, 375] on td "11" at bounding box center [799, 361] width 37 height 36
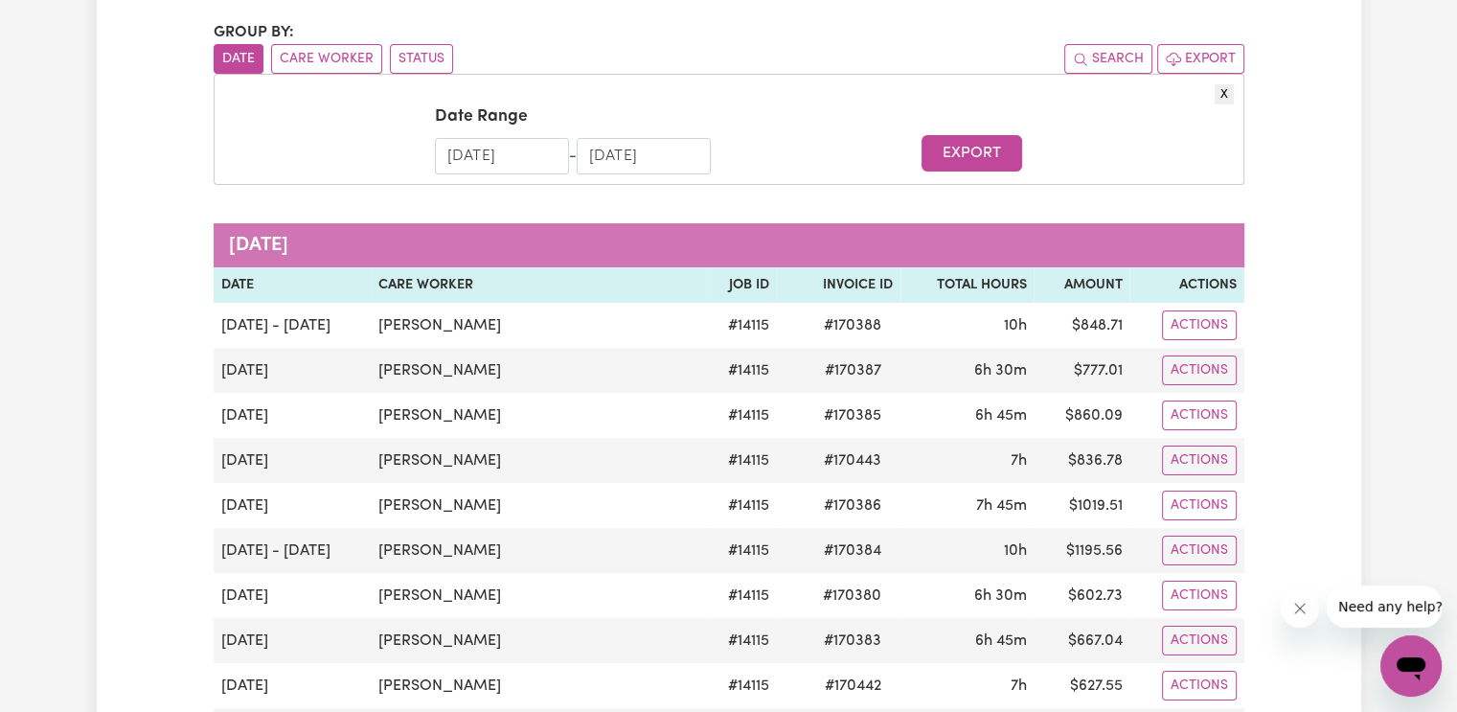
click at [977, 171] on form "Date Range [DATE] Navigate forward to interact with the calendar and select a d…" at bounding box center [729, 138] width 1010 height 69
drag, startPoint x: 980, startPoint y: 167, endPoint x: 1030, endPoint y: 191, distance: 55.3
click at [1008, 170] on button "Export" at bounding box center [971, 153] width 101 height 36
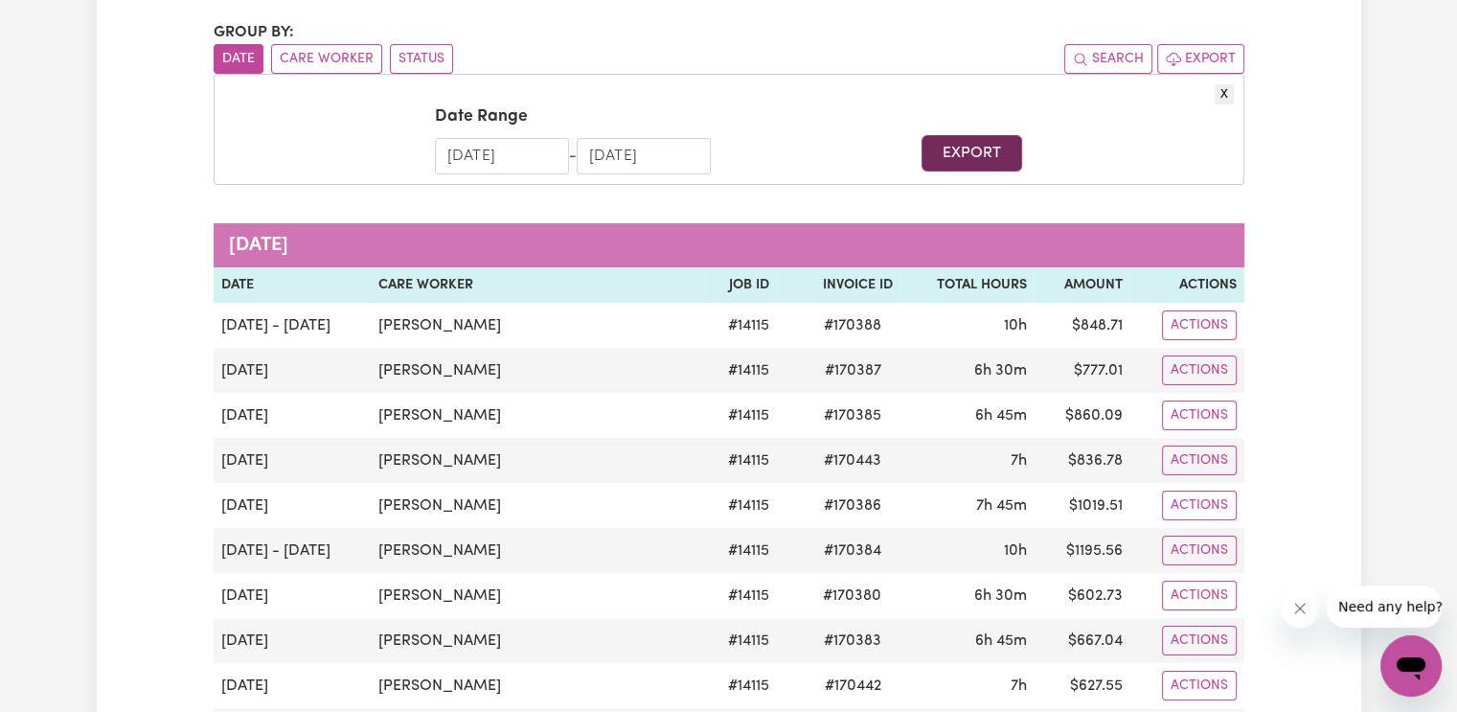
click at [983, 145] on button "Export" at bounding box center [971, 153] width 101 height 36
